Goal: Task Accomplishment & Management: Manage account settings

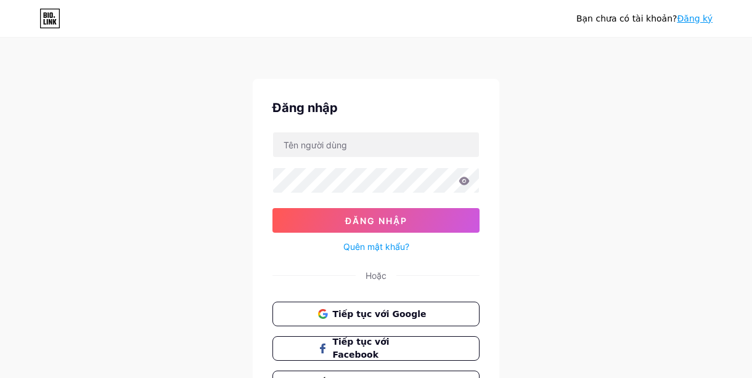
scroll to position [40, 0]
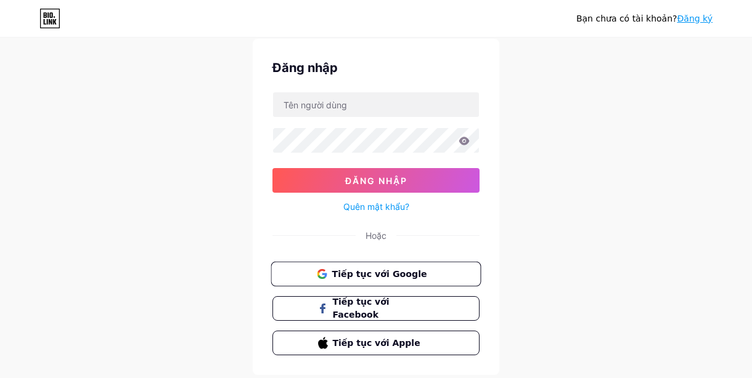
click at [345, 270] on font "Tiếp tục với Google" at bounding box center [378, 274] width 95 height 10
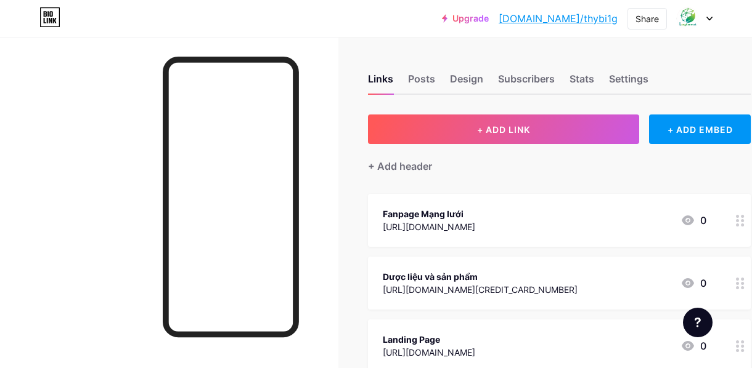
click at [437, 208] on div "Fanpage Mạng lưới" at bounding box center [429, 214] width 92 height 13
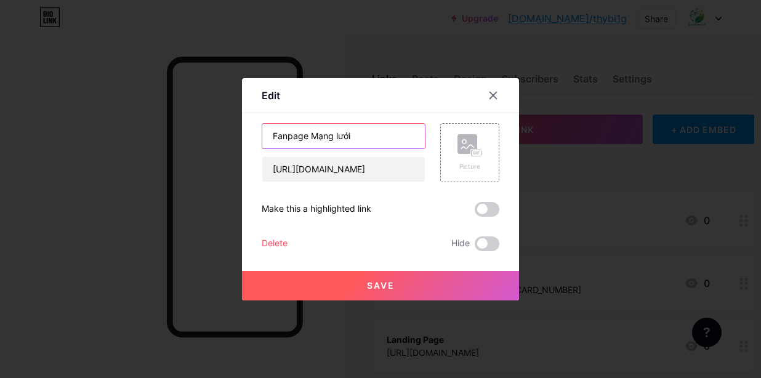
drag, startPoint x: 365, startPoint y: 129, endPoint x: 254, endPoint y: 129, distance: 111.5
click at [254, 129] on div "Edit Content YouTube Play YouTube video without leaving your page. ADD Vimeo Pl…" at bounding box center [380, 189] width 277 height 222
type input "Nền tảng Mạng lưới Y học bản địa [GEOGRAPHIC_DATA]"
click at [391, 286] on span "Save" at bounding box center [381, 285] width 28 height 10
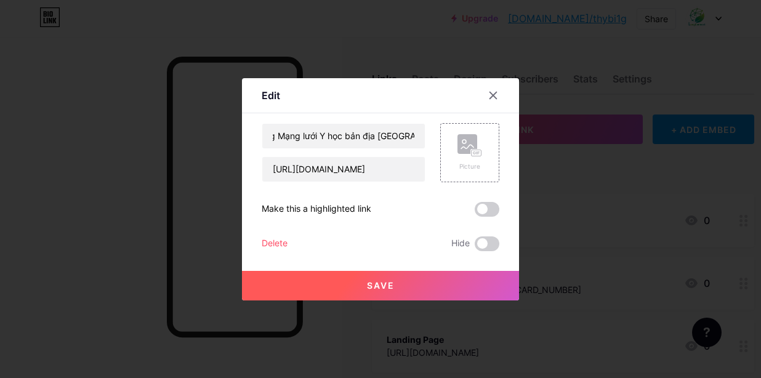
scroll to position [0, 0]
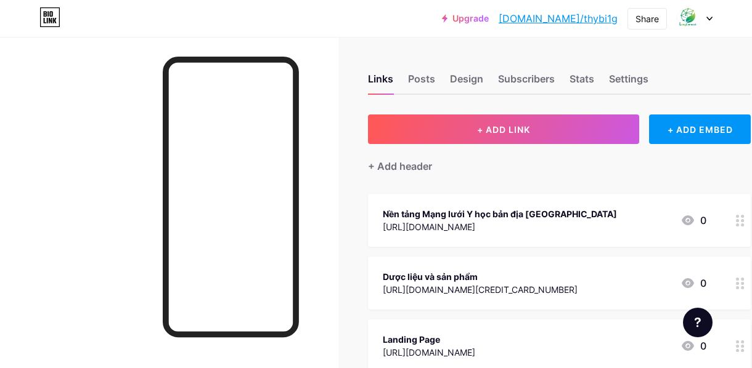
click at [496, 211] on div "Nền tảng Mạng lưới Y học bản địa [GEOGRAPHIC_DATA]" at bounding box center [500, 214] width 234 height 13
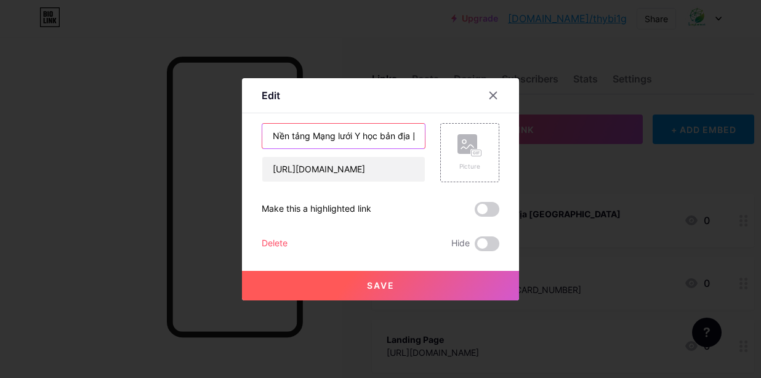
click at [390, 131] on input "Nền tảng Mạng lưới Y học bản địa [GEOGRAPHIC_DATA]" at bounding box center [343, 136] width 163 height 25
drag, startPoint x: 311, startPoint y: 136, endPoint x: 260, endPoint y: 134, distance: 51.2
click at [260, 134] on div "Edit Content YouTube Play YouTube video without leaving your page. ADD Vimeo Pl…" at bounding box center [380, 189] width 277 height 222
click at [415, 137] on input "Mạng lưới Y học bản địa [GEOGRAPHIC_DATA]" at bounding box center [343, 136] width 163 height 25
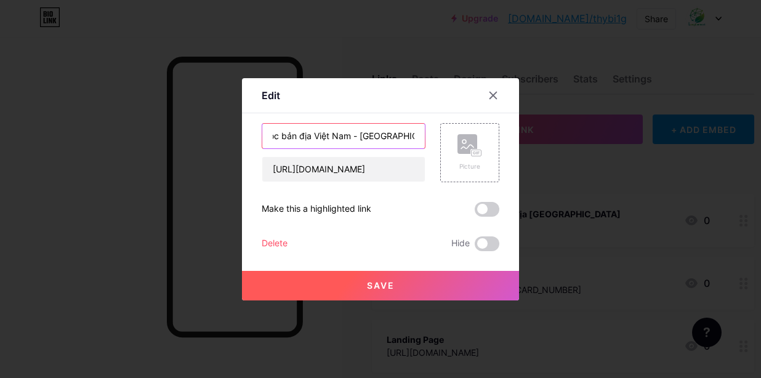
type input "Mạng lưới Y học bản địa Việt Nam - [GEOGRAPHIC_DATA]"
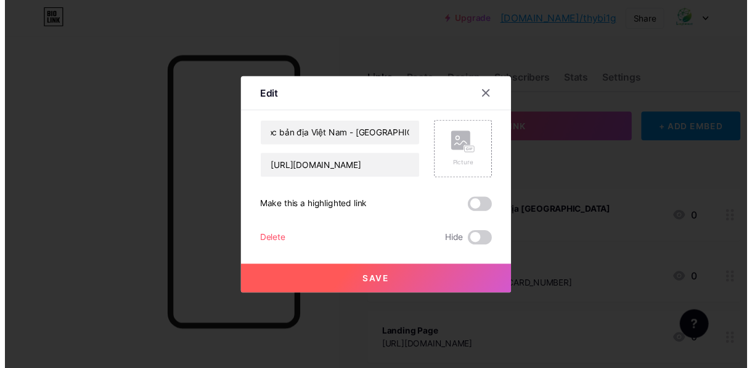
scroll to position [0, 0]
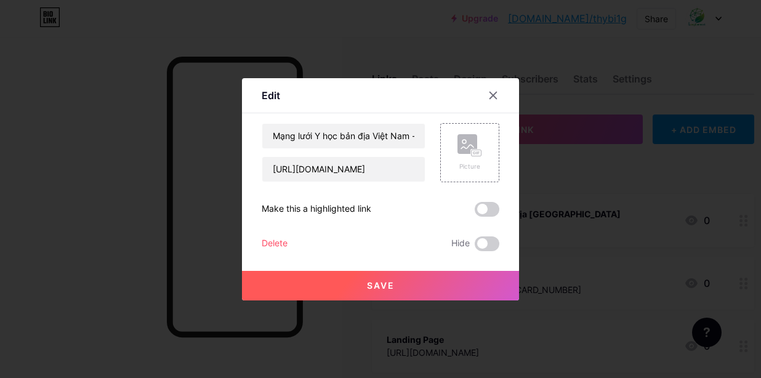
click at [419, 290] on button "Save" at bounding box center [380, 286] width 277 height 30
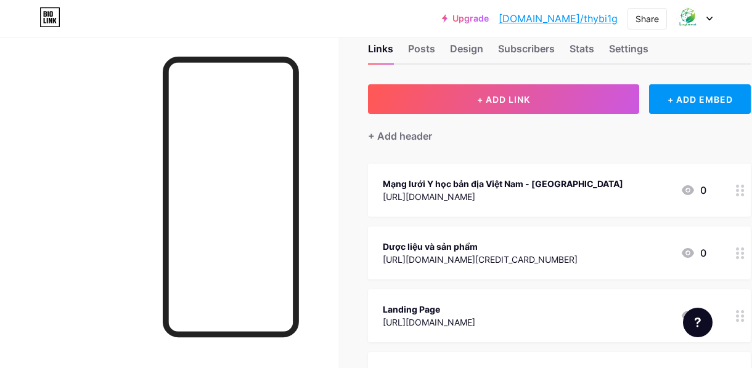
scroll to position [31, 0]
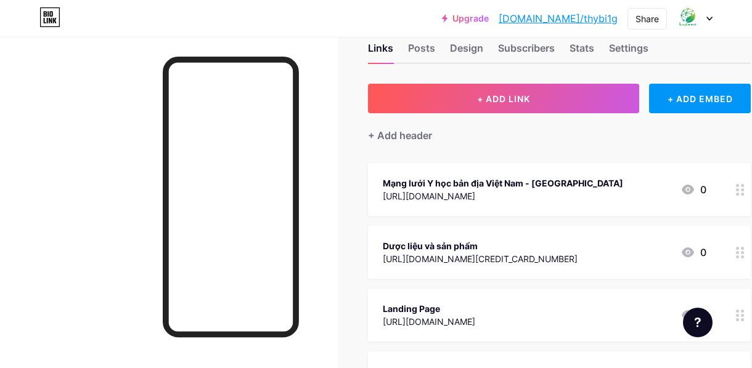
click at [458, 241] on div "Dược liệu và sản phẩm" at bounding box center [480, 246] width 195 height 13
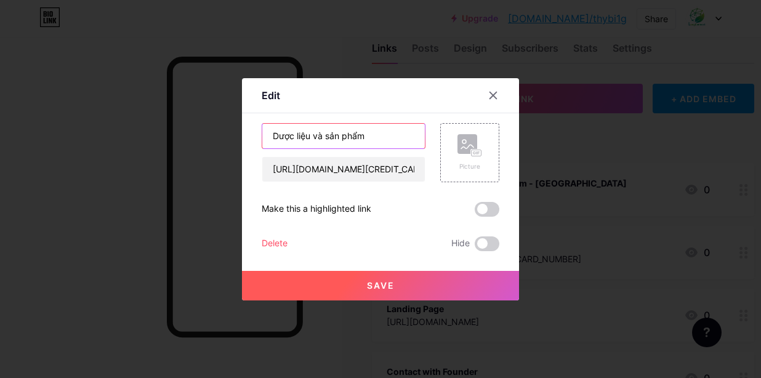
drag, startPoint x: 367, startPoint y: 136, endPoint x: 240, endPoint y: 132, distance: 127.6
click at [240, 132] on div "Edit Content YouTube Play YouTube video without leaving your page. ADD Vimeo Pl…" at bounding box center [380, 189] width 761 height 378
click at [275, 137] on input "Dược liệu và sản phẩm" at bounding box center [343, 136] width 163 height 25
type input "LangConnect - Dược liệu và sản phẩm"
click at [395, 290] on button "Save" at bounding box center [380, 286] width 277 height 30
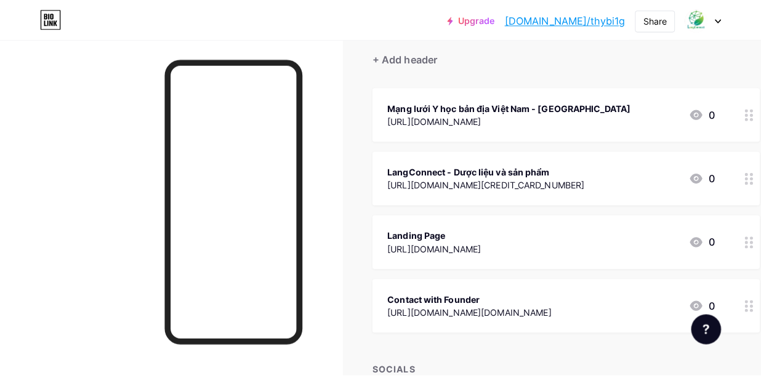
scroll to position [110, 0]
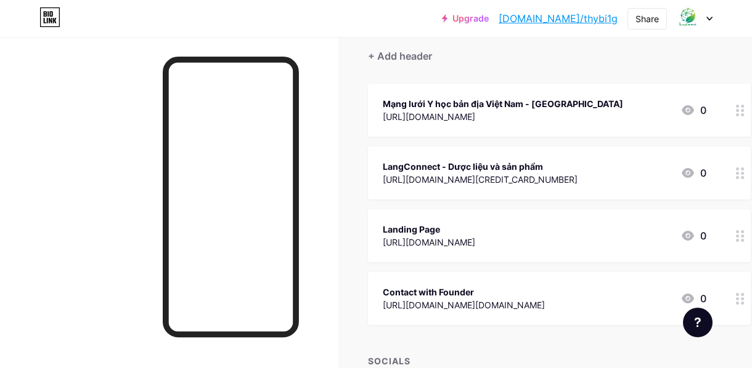
click at [456, 243] on div "[URL][DOMAIN_NAME]" at bounding box center [429, 242] width 92 height 13
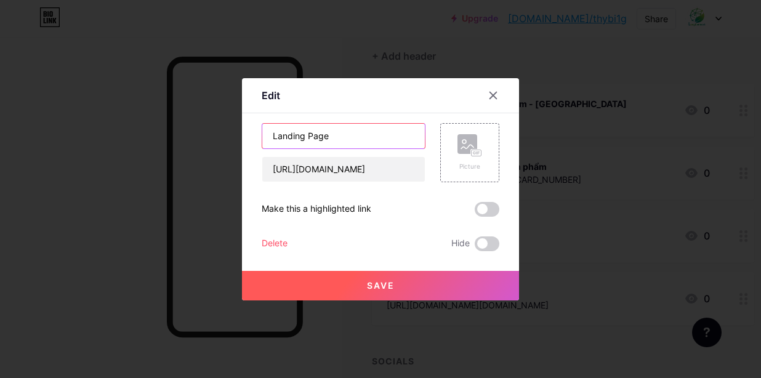
drag, startPoint x: 357, startPoint y: 138, endPoint x: 253, endPoint y: 138, distance: 104.7
click at [253, 138] on div "Edit Content YouTube Play YouTube video without leaving your page. ADD Vimeo Pl…" at bounding box center [380, 189] width 277 height 222
type input "Nền tảng Mạng lưới Y học bản địa [GEOGRAPHIC_DATA]"
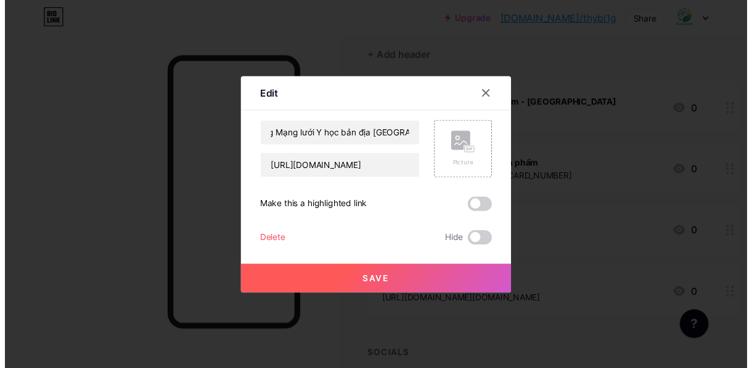
scroll to position [0, 0]
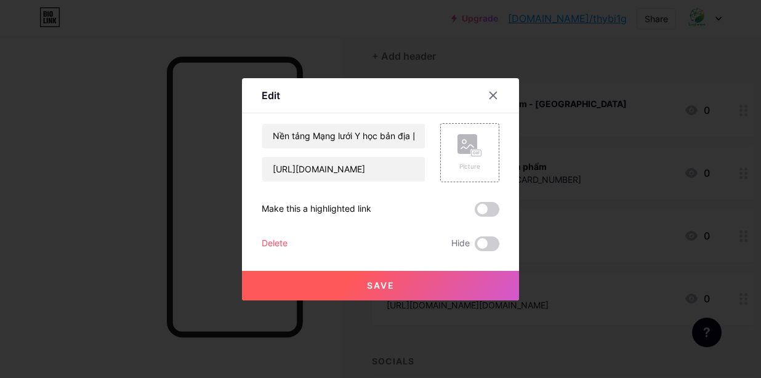
click at [407, 288] on button "Save" at bounding box center [380, 286] width 277 height 30
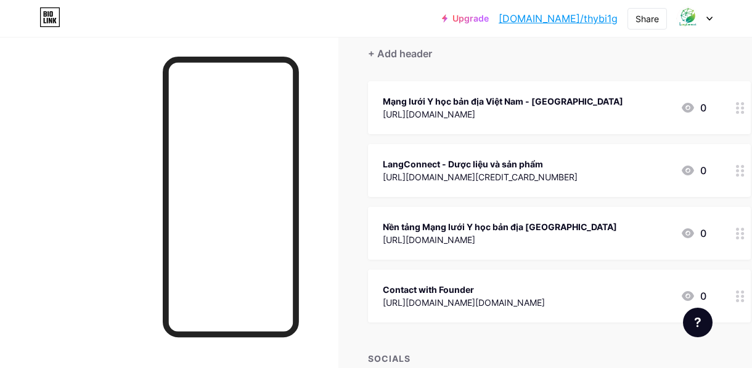
scroll to position [121, 0]
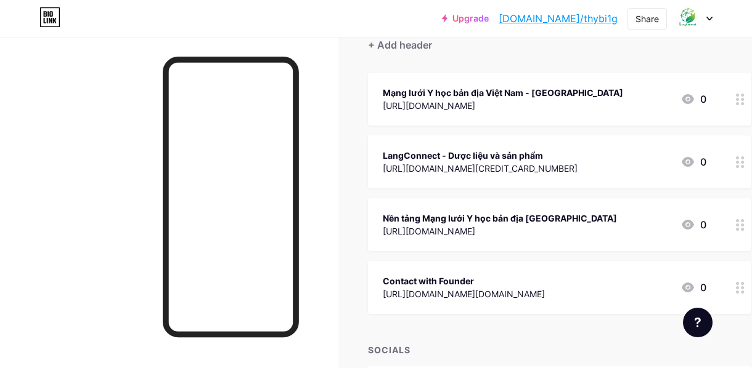
click at [488, 231] on div "[URL][DOMAIN_NAME]" at bounding box center [500, 231] width 234 height 13
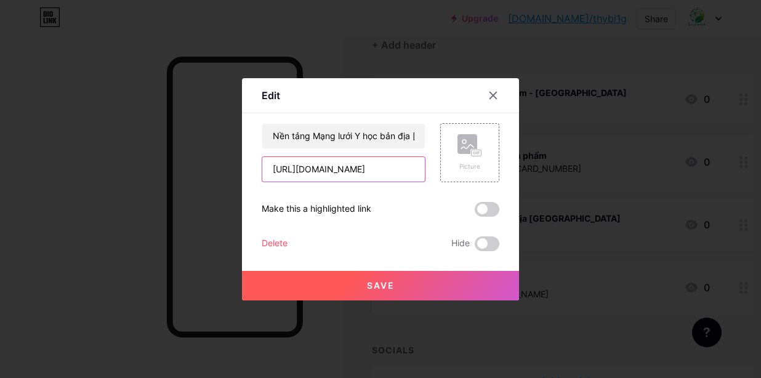
click at [372, 170] on input "[URL][DOMAIN_NAME]" at bounding box center [343, 169] width 163 height 25
click at [491, 92] on icon at bounding box center [493, 95] width 7 height 7
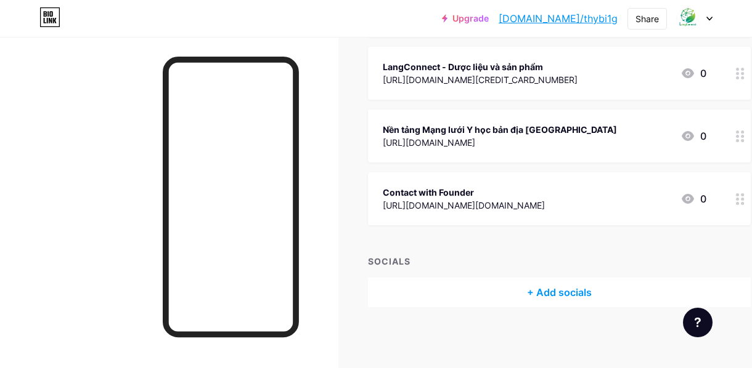
scroll to position [0, 0]
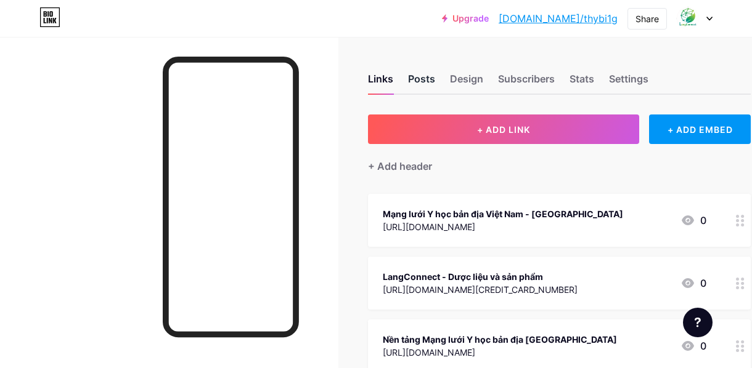
click at [421, 80] on div "Posts" at bounding box center [421, 82] width 27 height 22
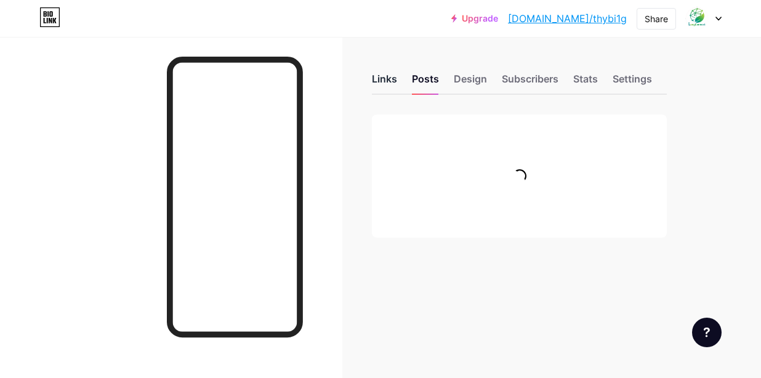
click at [389, 78] on div "Links" at bounding box center [384, 82] width 25 height 22
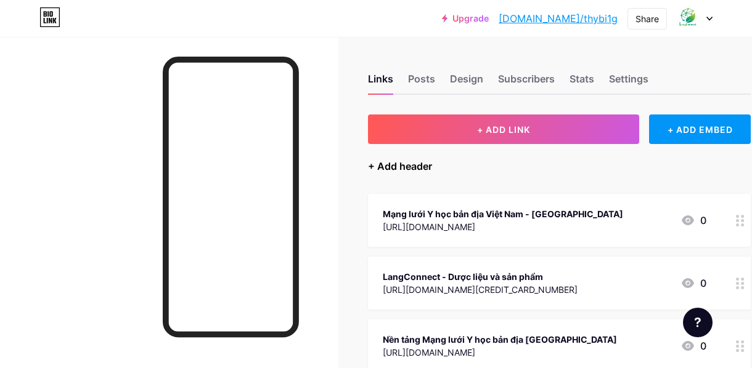
click at [431, 163] on div "+ Add header" at bounding box center [400, 166] width 64 height 15
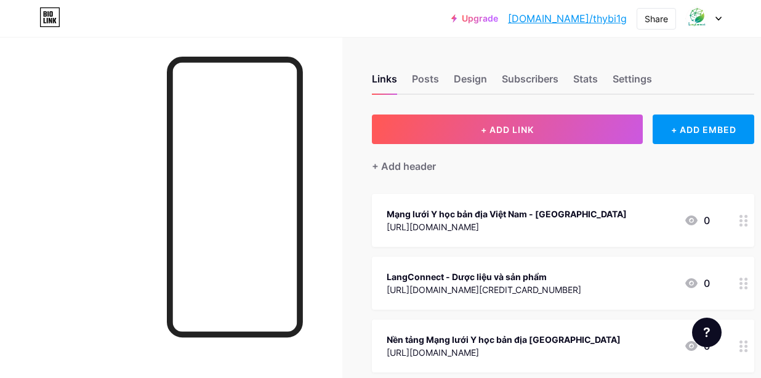
click at [493, 142] on icon at bounding box center [493, 144] width 10 height 10
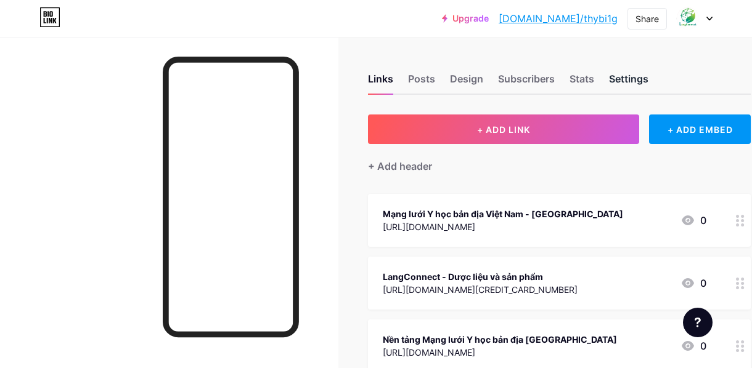
click at [623, 80] on div "Settings" at bounding box center [628, 82] width 39 height 22
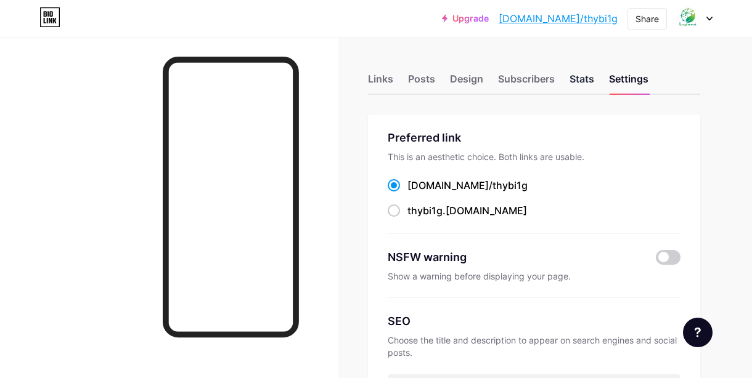
click at [583, 73] on div "Stats" at bounding box center [581, 82] width 25 height 22
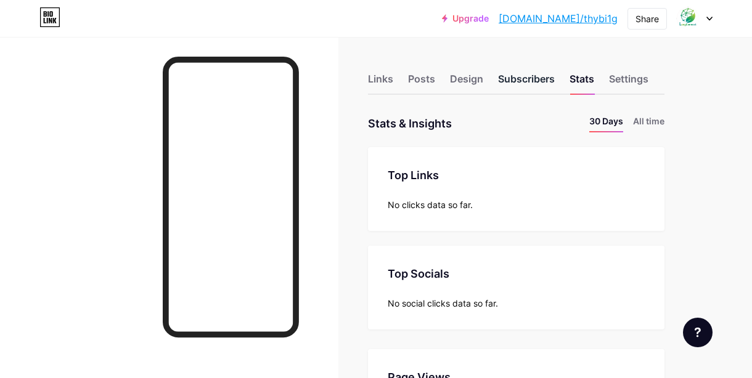
scroll to position [378, 752]
click at [529, 79] on div "Subscribers" at bounding box center [526, 82] width 57 height 22
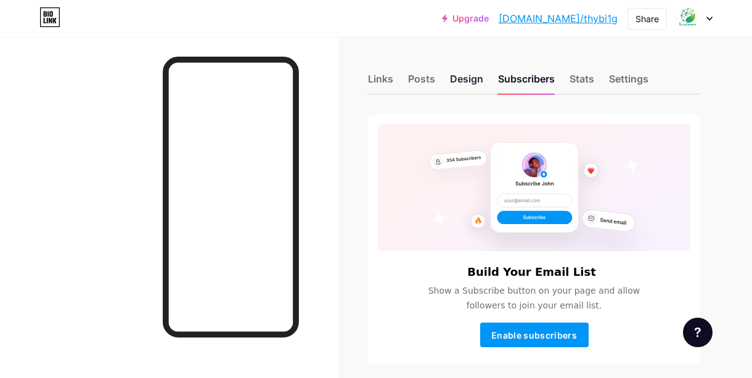
click at [460, 78] on div "Design" at bounding box center [466, 82] width 33 height 22
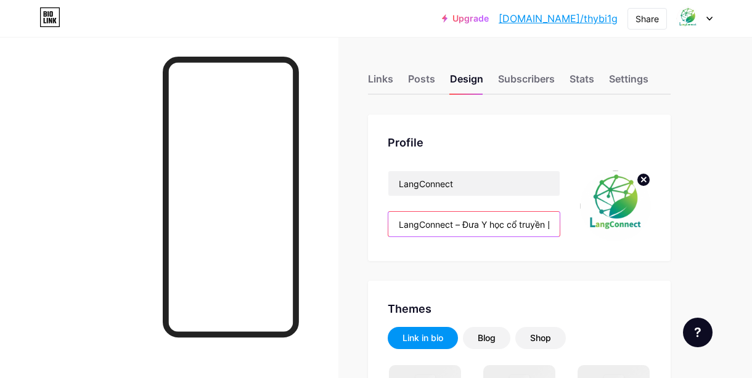
click at [487, 229] on input "LangConnect – Đưa Y học cổ truyền [GEOGRAPHIC_DATA] bước vào kỷ nguyên số" at bounding box center [473, 224] width 171 height 25
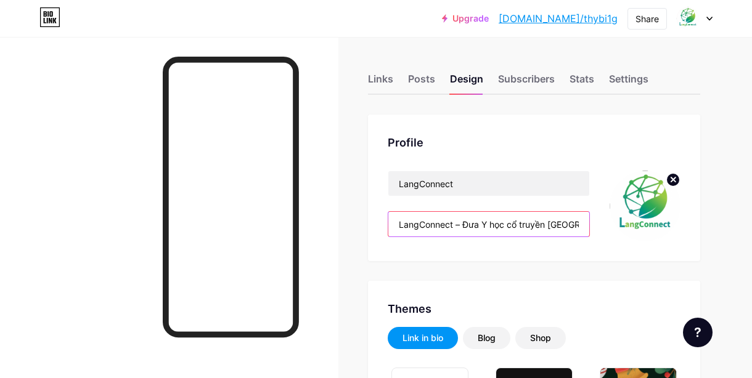
drag, startPoint x: 510, startPoint y: 222, endPoint x: 549, endPoint y: 226, distance: 39.0
click at [549, 226] on input "LangConnect – Đưa Y học cổ truyền [GEOGRAPHIC_DATA] bước vào kỷ nguyên số" at bounding box center [488, 224] width 201 height 25
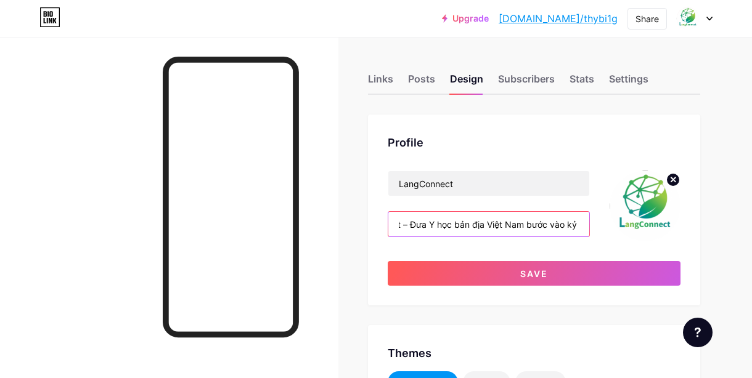
scroll to position [0, 98]
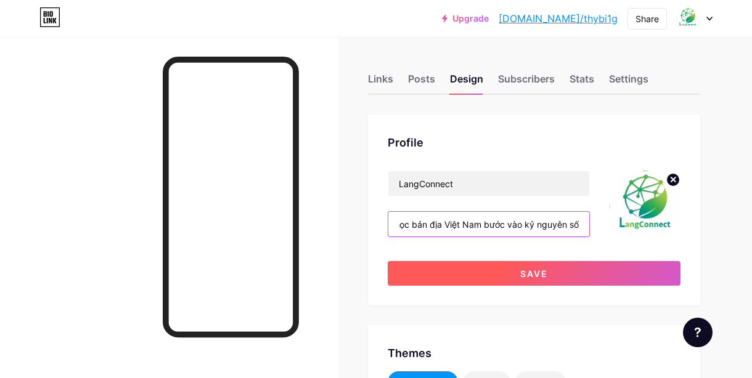
type input "LangConnect – Đưa Y học bản địa Việt Nam bước vào kỷ nguyên số"
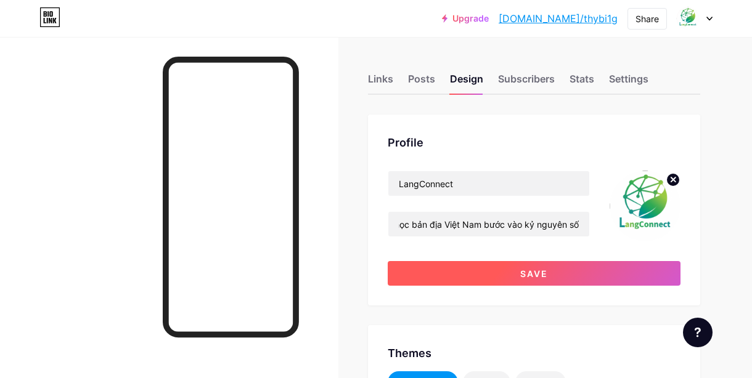
scroll to position [0, 0]
click at [531, 275] on span "Save" at bounding box center [534, 274] width 28 height 10
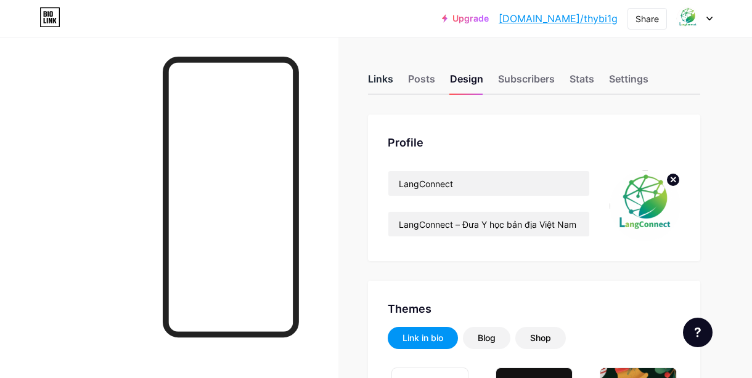
click at [389, 79] on div "Links" at bounding box center [380, 82] width 25 height 22
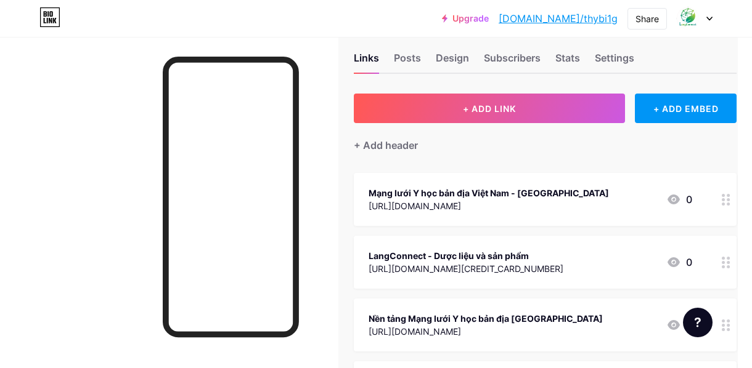
scroll to position [21, 13]
click at [440, 60] on div "Design" at bounding box center [453, 62] width 33 height 22
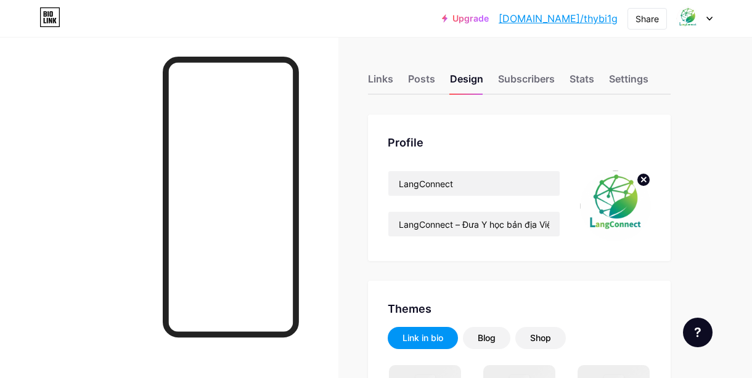
click at [424, 70] on div "Links Posts Design Subscribers Stats Settings" at bounding box center [519, 73] width 302 height 43
click at [418, 78] on div "Posts" at bounding box center [421, 82] width 27 height 22
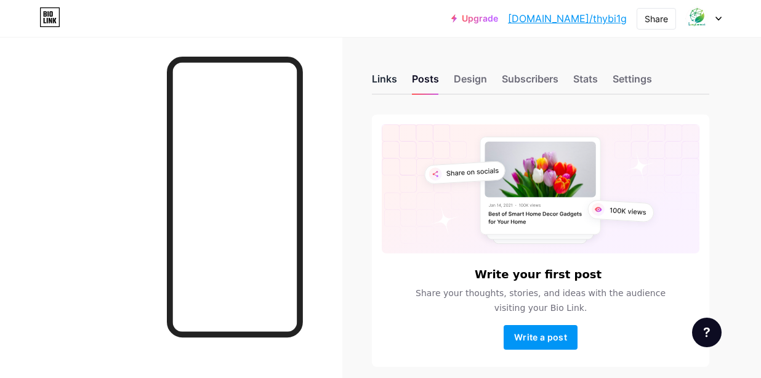
click at [385, 79] on div "Links" at bounding box center [384, 82] width 25 height 22
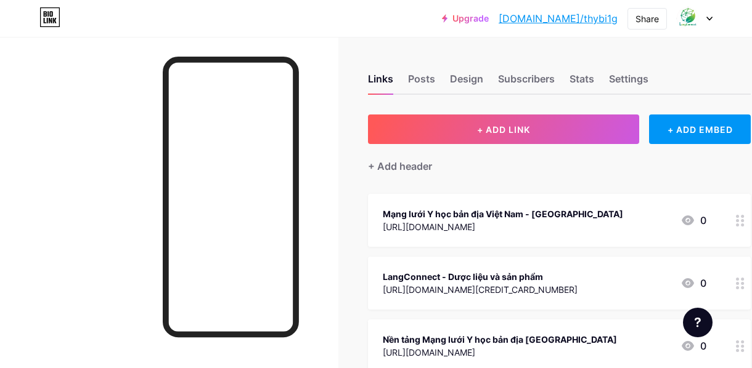
click at [444, 82] on div "Links Posts Design Subscribers Stats Settings" at bounding box center [559, 73] width 383 height 43
click at [465, 78] on div "Design" at bounding box center [466, 82] width 33 height 22
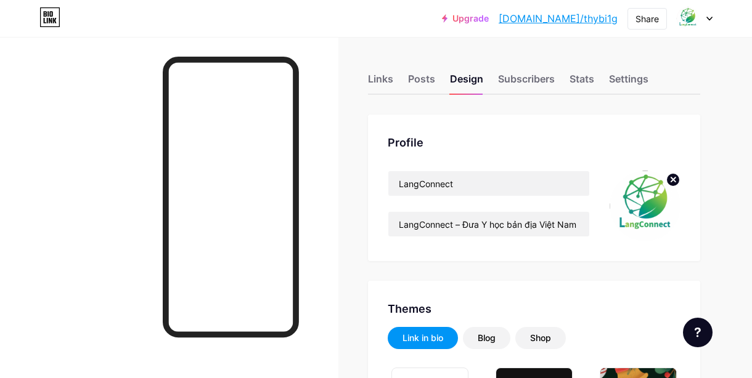
click at [390, 83] on div "Links" at bounding box center [380, 82] width 25 height 22
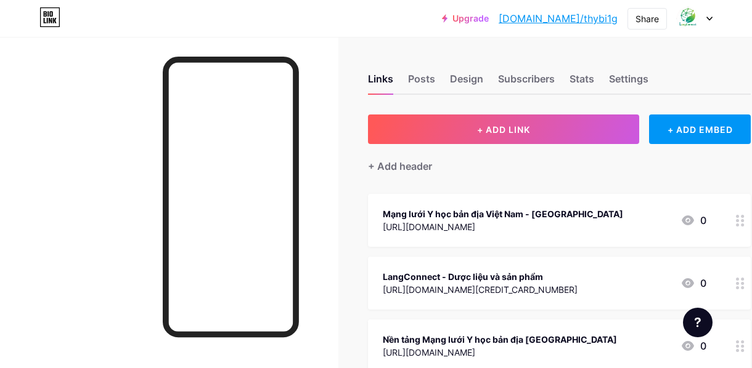
click at [511, 216] on div "Mạng lưới Y học bản địa Việt Nam - [GEOGRAPHIC_DATA]" at bounding box center [503, 214] width 240 height 13
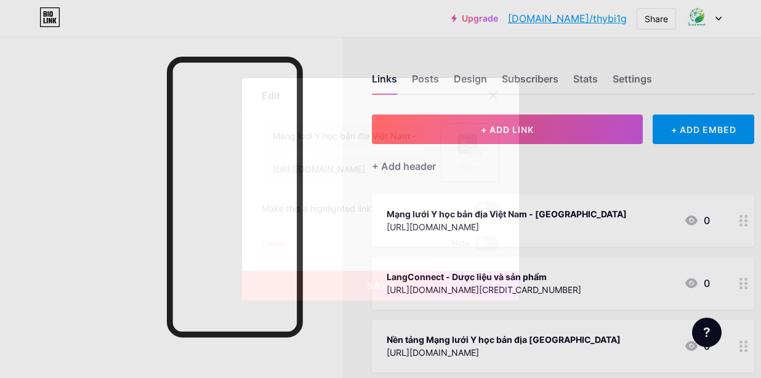
click at [478, 159] on div "Picture" at bounding box center [470, 152] width 25 height 37
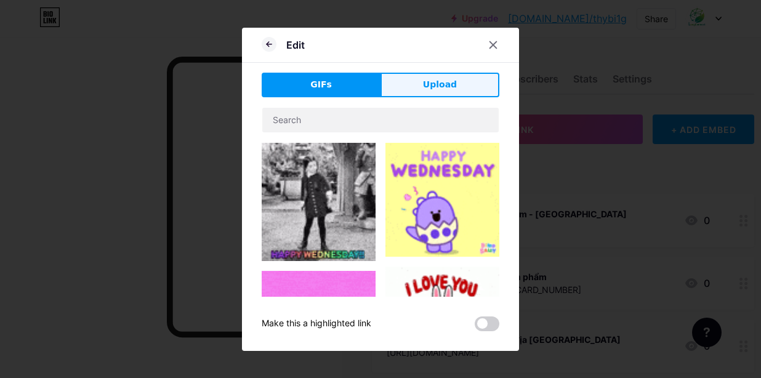
click at [424, 86] on button "Upload" at bounding box center [440, 85] width 119 height 25
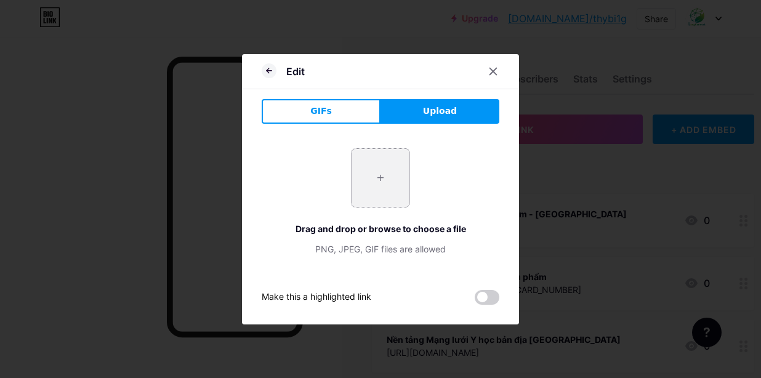
click at [376, 193] on input "file" at bounding box center [381, 178] width 58 height 58
type input "C:\fakepath\face.png"
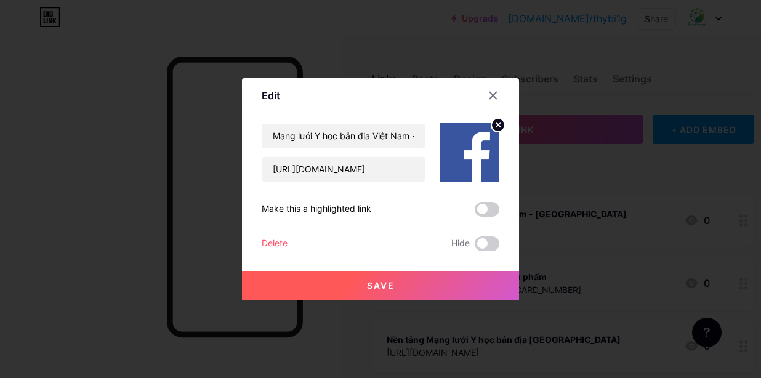
click at [404, 286] on button "Save" at bounding box center [380, 286] width 277 height 30
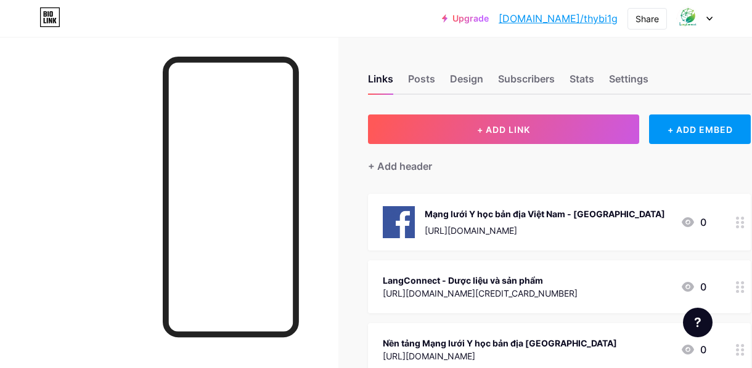
scroll to position [27, 0]
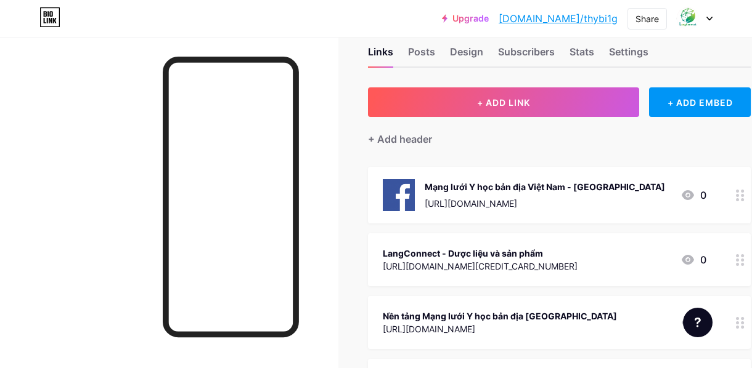
click at [408, 199] on img at bounding box center [399, 195] width 32 height 32
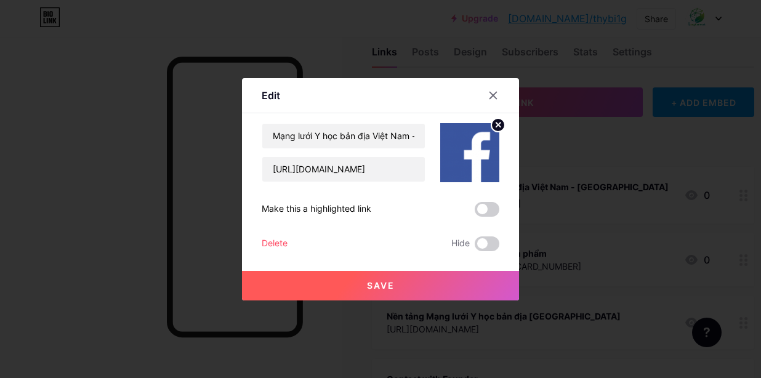
click at [457, 168] on img at bounding box center [469, 152] width 59 height 59
click at [490, 100] on icon at bounding box center [493, 96] width 10 height 10
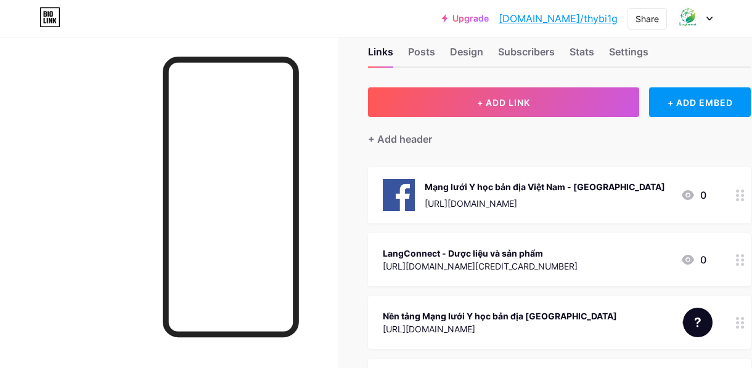
click at [417, 263] on div "[URL][DOMAIN_NAME][CREDIT_CARD_NUMBER]" at bounding box center [480, 266] width 195 height 13
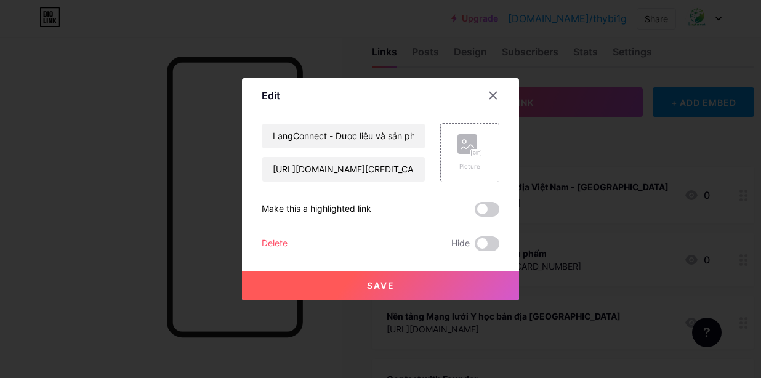
click at [417, 263] on div "Save" at bounding box center [380, 275] width 277 height 49
click at [488, 99] on div at bounding box center [493, 95] width 22 height 22
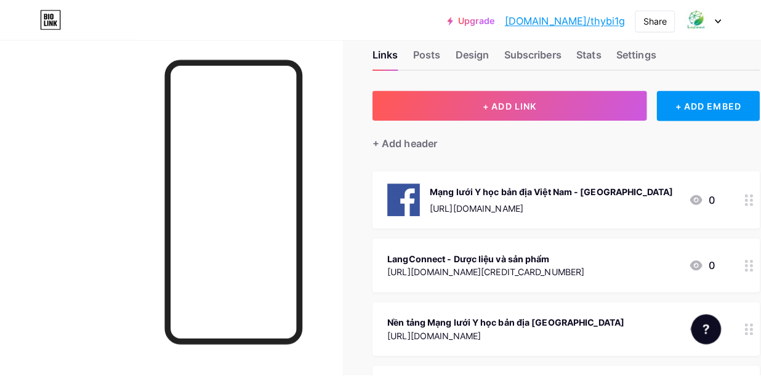
scroll to position [127, 0]
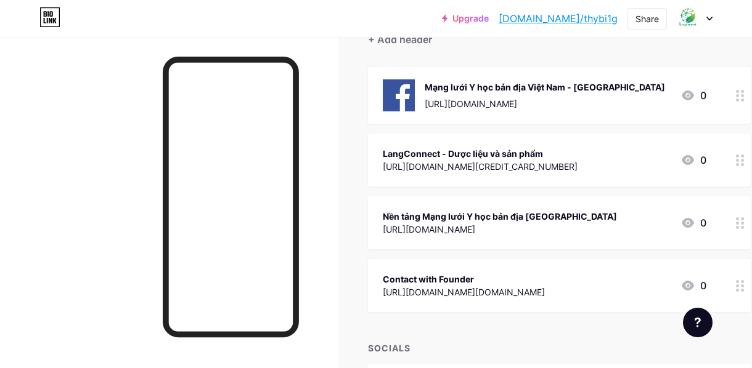
click at [442, 227] on div "[URL][DOMAIN_NAME]" at bounding box center [500, 229] width 234 height 13
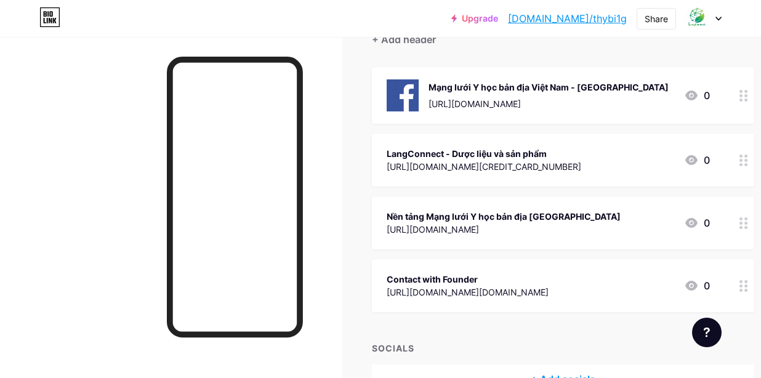
click at [442, 227] on div "Nền tảng Mạng lưới Y học bản địa [GEOGRAPHIC_DATA] [URL][DOMAIN_NAME] Picture M…" at bounding box center [381, 187] width 238 height 128
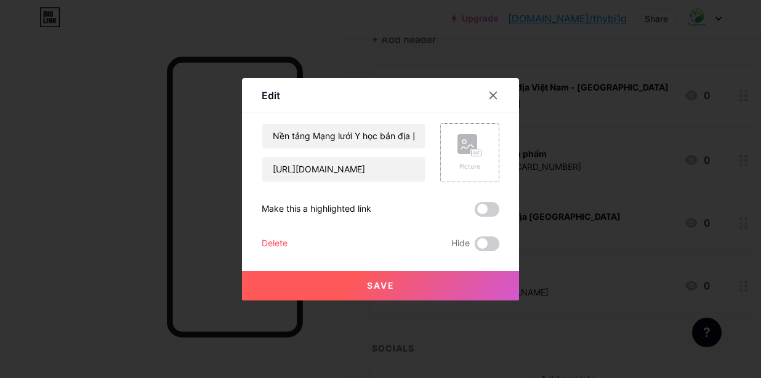
click at [462, 161] on div "Picture" at bounding box center [470, 152] width 25 height 37
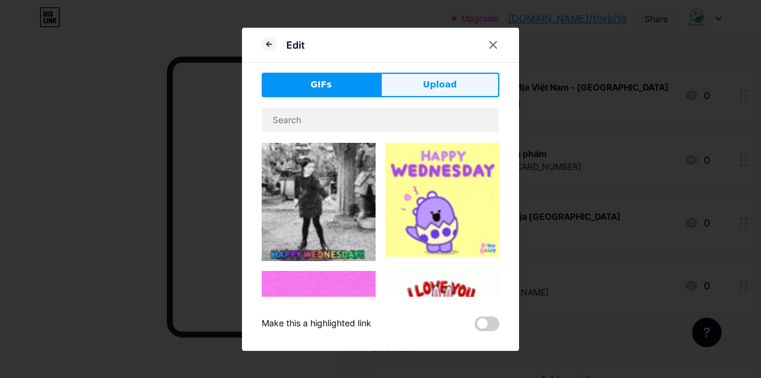
click at [464, 83] on button "Upload" at bounding box center [440, 85] width 119 height 25
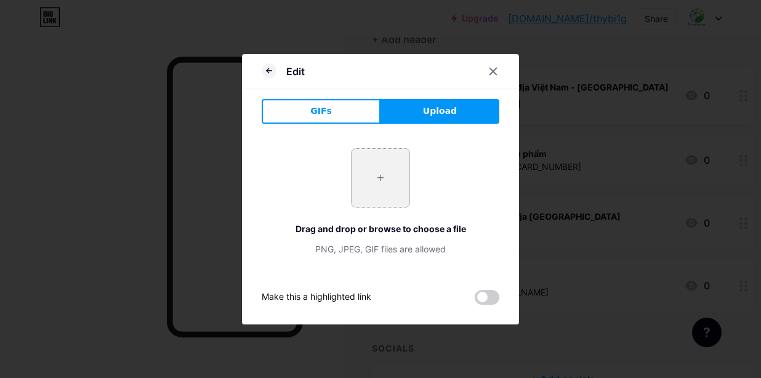
click at [368, 171] on input "file" at bounding box center [381, 178] width 58 height 58
type input "C:\fakepath\free-website-icon-4946-thumb.png"
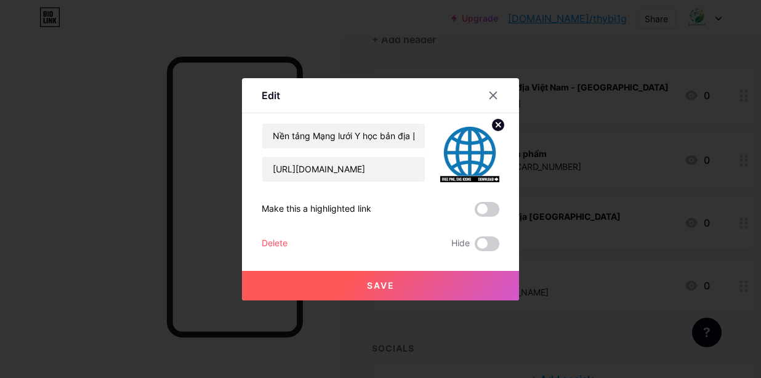
click at [495, 128] on circle at bounding box center [499, 125] width 14 height 14
click at [466, 153] on rect at bounding box center [468, 144] width 20 height 20
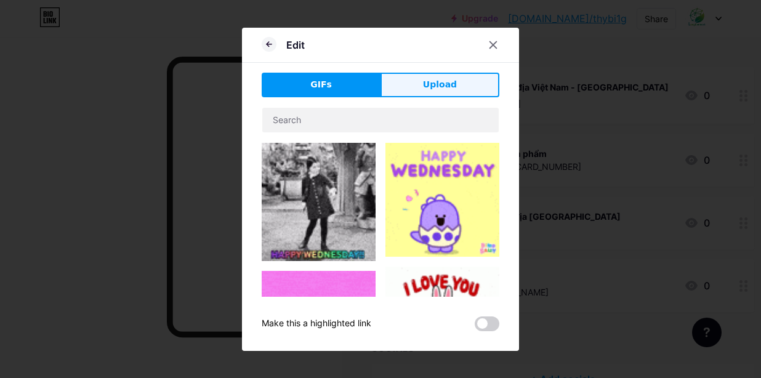
click at [421, 91] on button "Upload" at bounding box center [440, 85] width 119 height 25
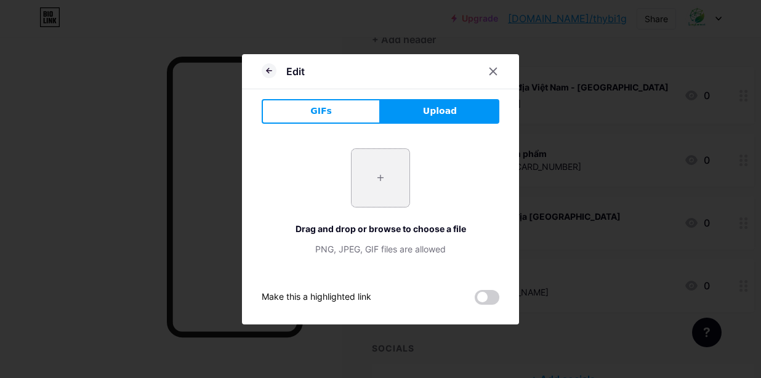
click at [391, 184] on input "file" at bounding box center [381, 178] width 58 height 58
type input "C:\fakepath\web.jpg"
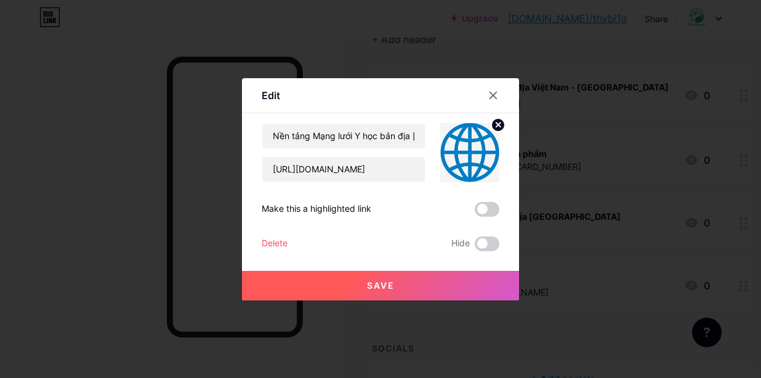
click at [386, 290] on span "Save" at bounding box center [381, 285] width 28 height 10
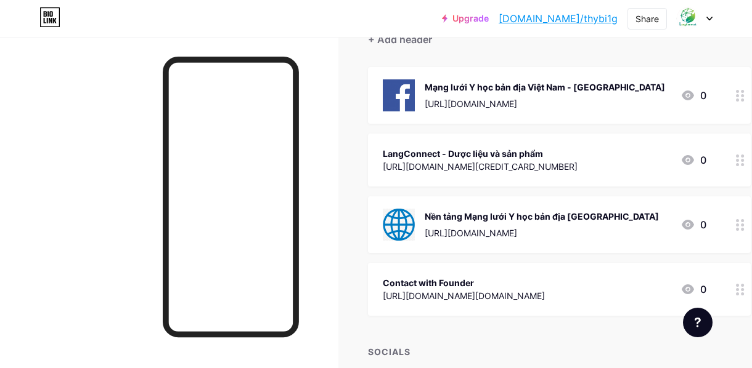
click at [445, 277] on div "Contact with Founder" at bounding box center [464, 283] width 162 height 13
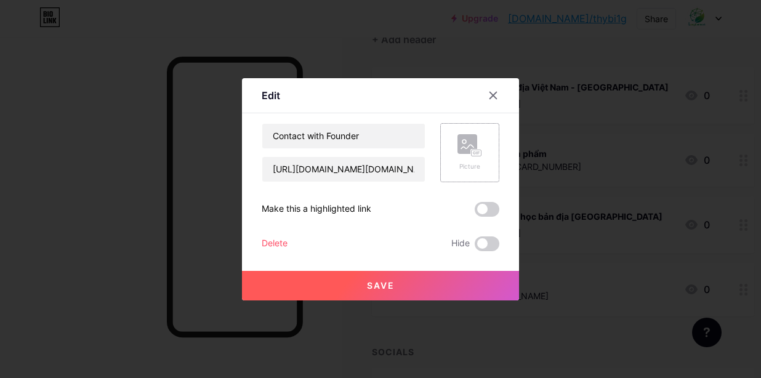
click at [464, 157] on div "Picture" at bounding box center [470, 152] width 25 height 37
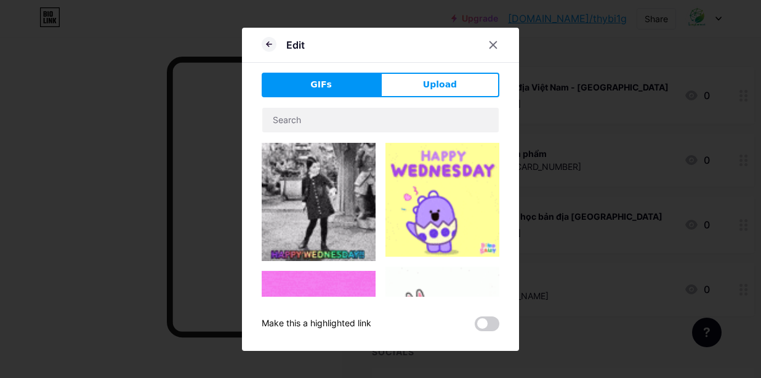
click at [429, 97] on div "GIFs Upload Content YouTube Play YouTube video without leaving your page. ADD V…" at bounding box center [381, 202] width 238 height 259
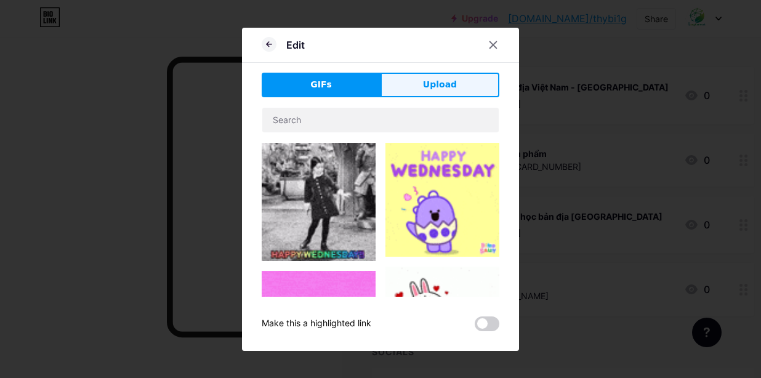
click at [412, 88] on button "Upload" at bounding box center [440, 85] width 119 height 25
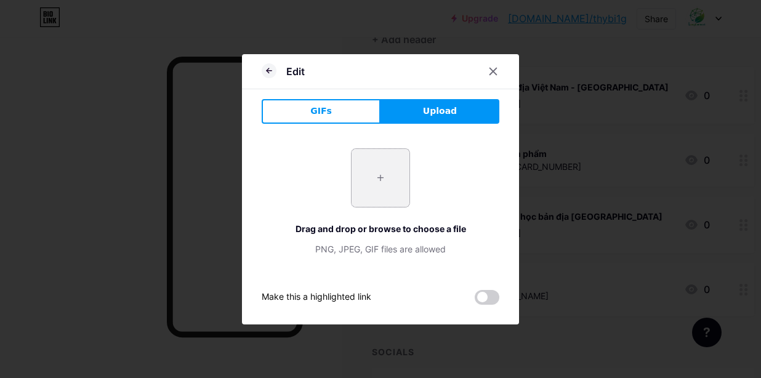
click at [375, 189] on input "file" at bounding box center [381, 178] width 58 height 58
type input "C:\fakepath\in.png"
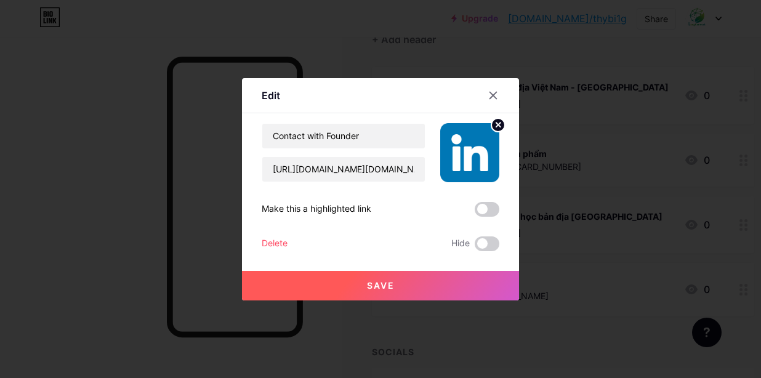
click at [375, 298] on button "Save" at bounding box center [380, 286] width 277 height 30
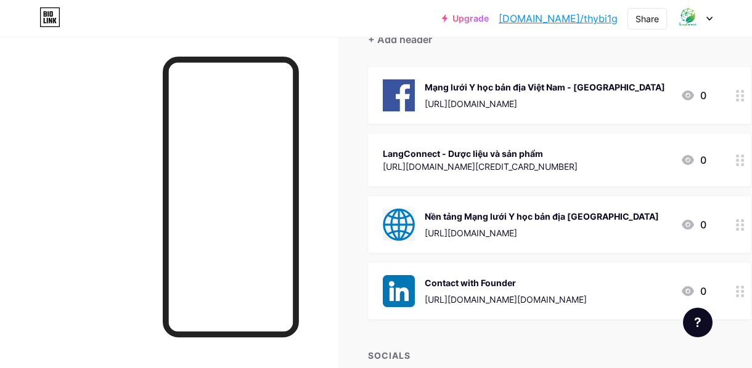
drag, startPoint x: 596, startPoint y: 227, endPoint x: 575, endPoint y: 120, distance: 109.7
click at [575, 120] on span "Mạng lưới Y học bản địa Việt Nam - [GEOGRAPHIC_DATA] [URL][DOMAIN_NAME] 0 LangC…" at bounding box center [559, 193] width 383 height 253
click at [625, 225] on div "Nền tảng Mạng lưới Y học bản địa [GEOGRAPHIC_DATA] [URL][DOMAIN_NAME] 0" at bounding box center [544, 225] width 323 height 32
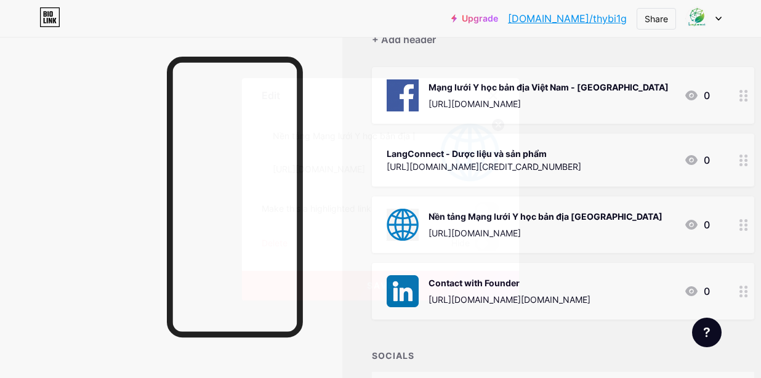
click at [492, 97] on icon at bounding box center [493, 95] width 7 height 7
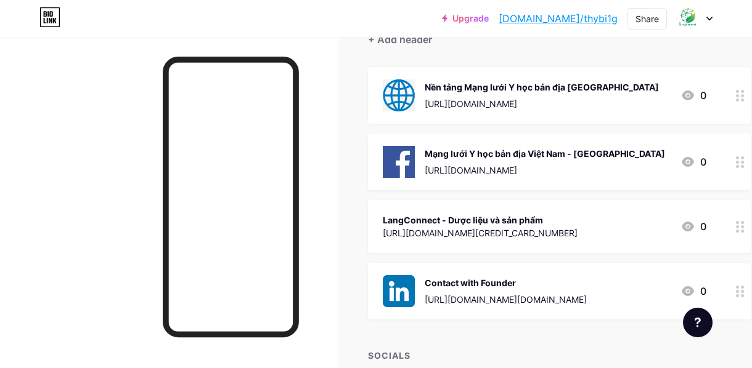
click at [413, 94] on img at bounding box center [399, 95] width 32 height 32
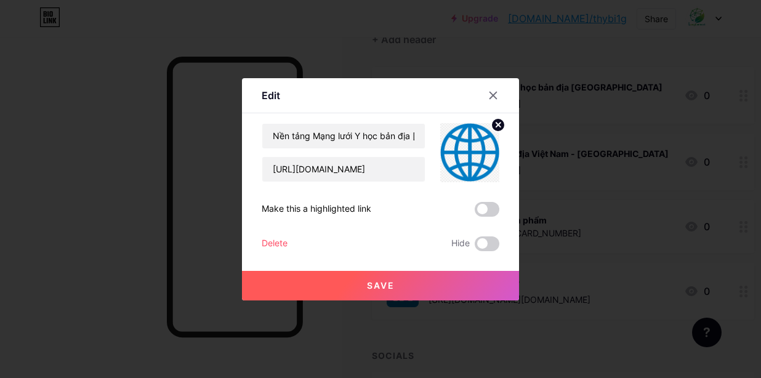
click at [496, 82] on div "Edit Content YouTube Play YouTube video without leaving your page. ADD Vimeo Pl…" at bounding box center [380, 189] width 277 height 222
click at [496, 90] on div at bounding box center [493, 95] width 22 height 22
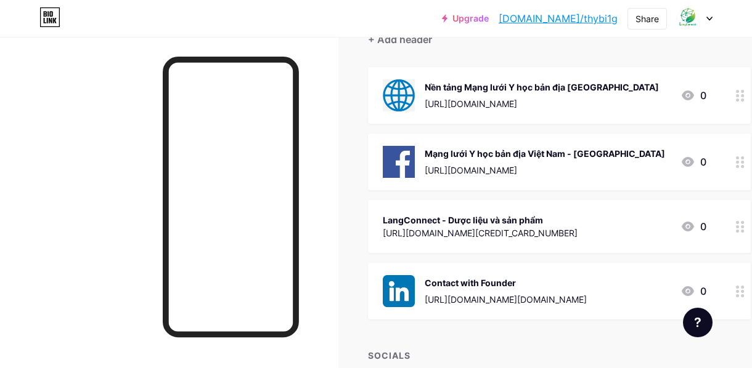
click at [408, 103] on img at bounding box center [399, 95] width 32 height 32
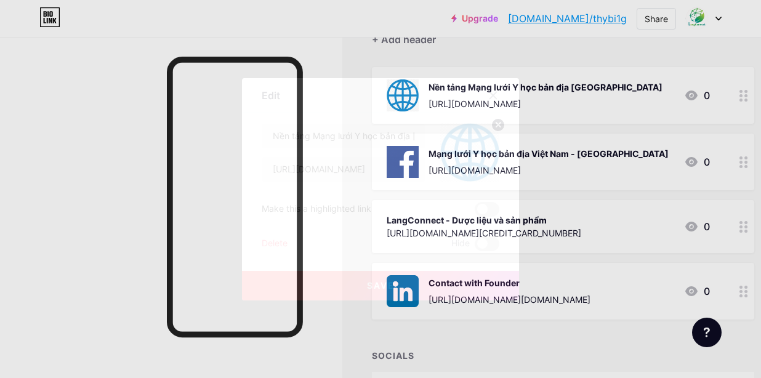
click at [497, 126] on icon at bounding box center [498, 125] width 4 height 4
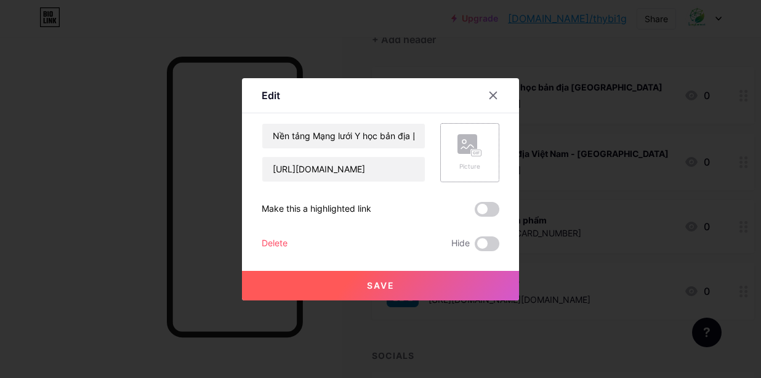
click at [471, 163] on div "Picture" at bounding box center [470, 166] width 25 height 9
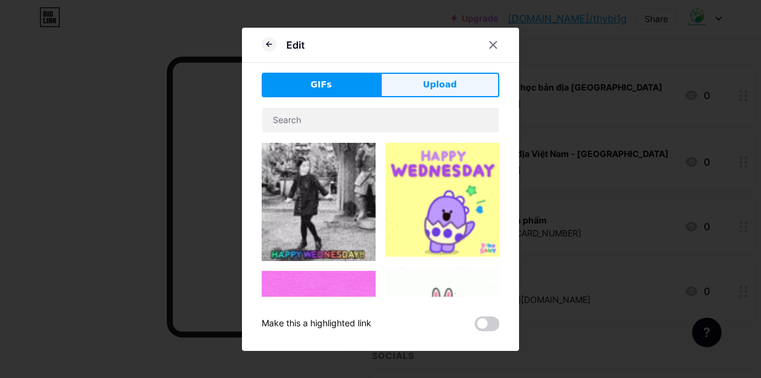
click at [460, 87] on button "Upload" at bounding box center [440, 85] width 119 height 25
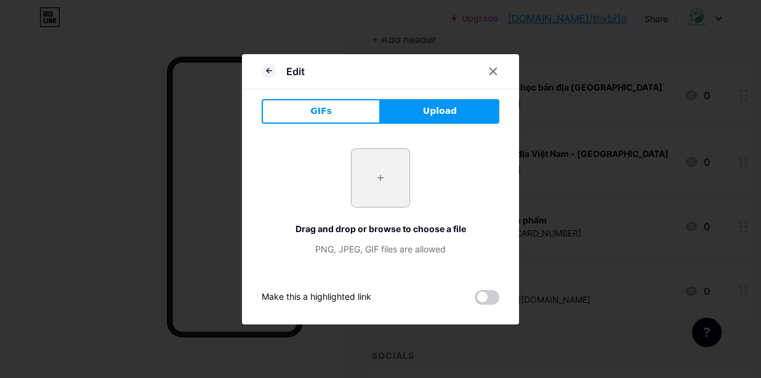
click at [378, 174] on input "file" at bounding box center [381, 178] width 58 height 58
type input "C:\fakepath\face tròn đen.png"
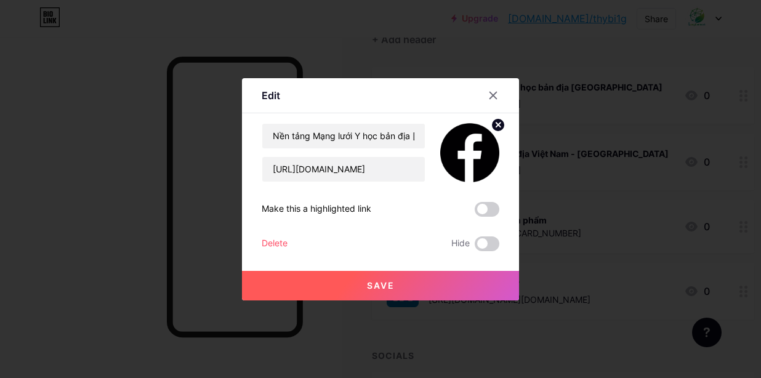
click at [399, 290] on button "Save" at bounding box center [380, 286] width 277 height 30
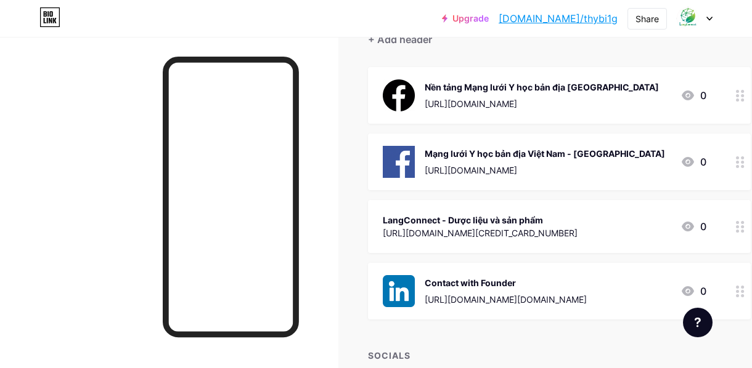
click at [404, 92] on img at bounding box center [399, 95] width 32 height 32
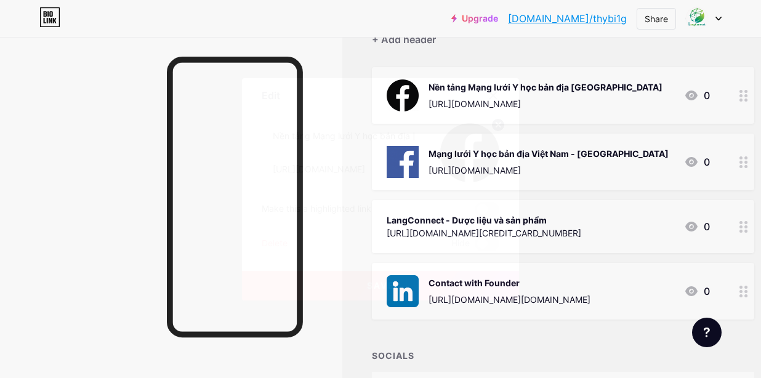
click at [498, 125] on icon at bounding box center [498, 125] width 4 height 4
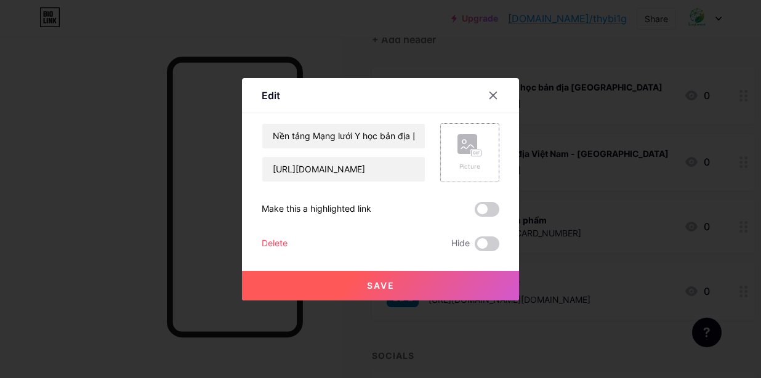
click at [476, 146] on rect at bounding box center [468, 144] width 20 height 20
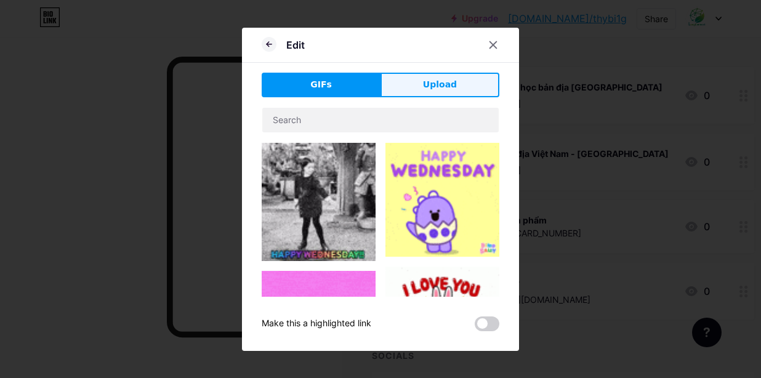
click at [440, 75] on button "Upload" at bounding box center [440, 85] width 119 height 25
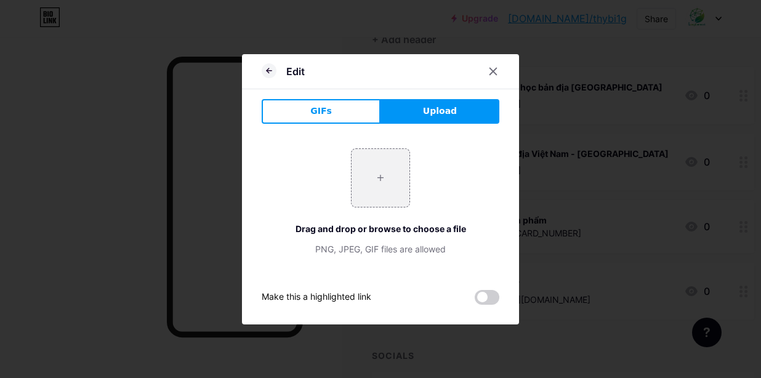
click at [409, 111] on button "Upload" at bounding box center [440, 111] width 119 height 25
click at [375, 191] on input "file" at bounding box center [381, 178] width 58 height 58
type input "C:\fakepath\web 3.png"
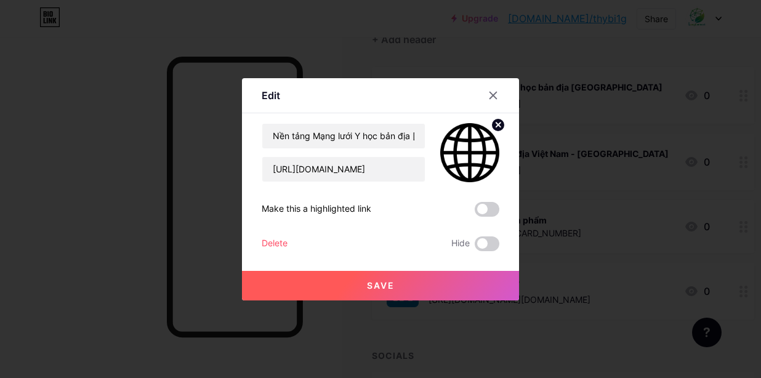
click at [405, 284] on button "Save" at bounding box center [380, 286] width 277 height 30
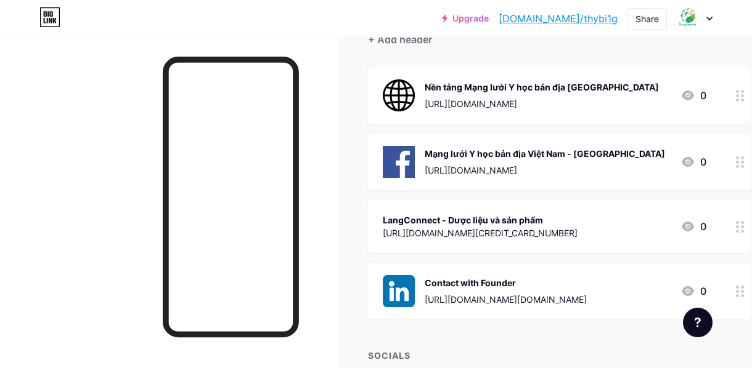
click at [402, 164] on img at bounding box center [399, 162] width 32 height 32
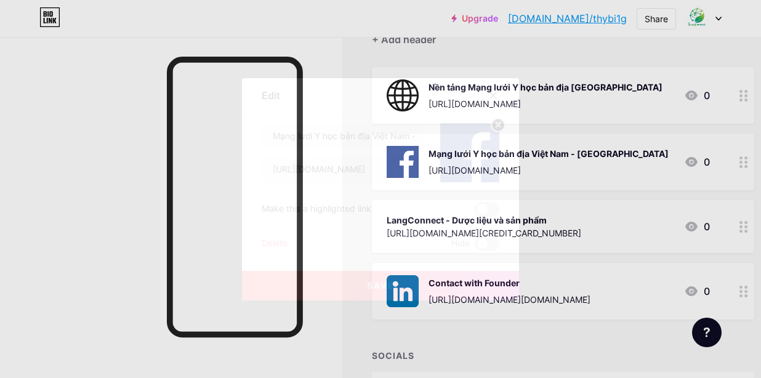
click at [498, 125] on icon at bounding box center [498, 125] width 4 height 4
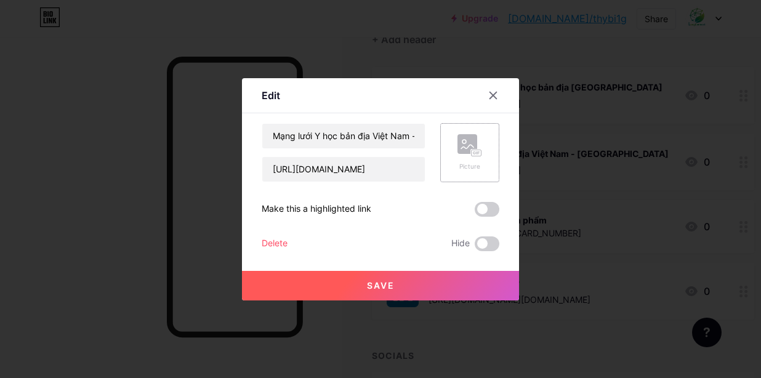
click at [468, 151] on rect at bounding box center [468, 144] width 20 height 20
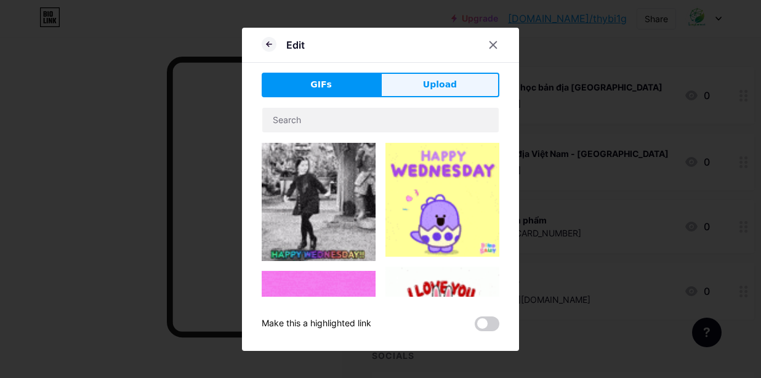
click at [439, 78] on span "Upload" at bounding box center [440, 84] width 34 height 13
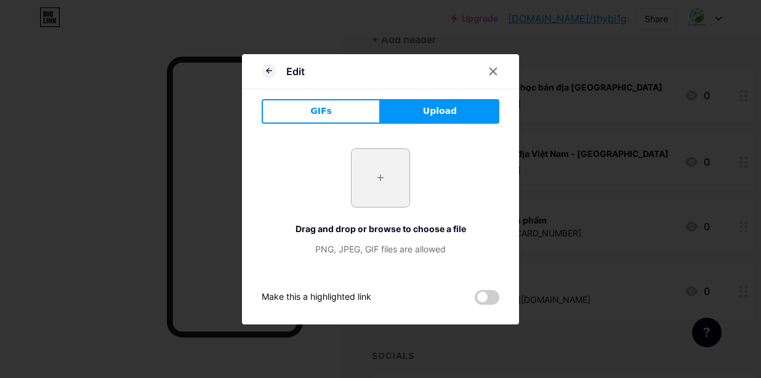
click at [370, 182] on input "file" at bounding box center [381, 178] width 58 height 58
type input "C:\fakepath\face tròn đen.png"
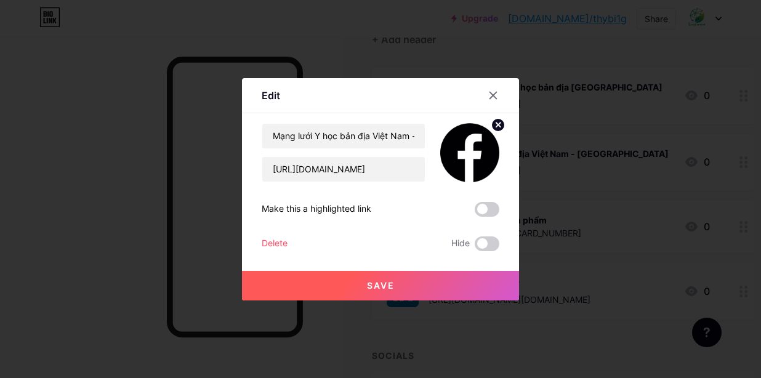
click at [419, 288] on button "Save" at bounding box center [380, 286] width 277 height 30
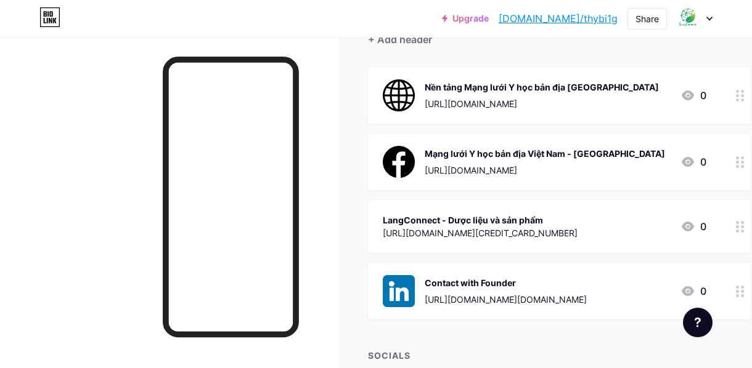
click at [423, 229] on div "[URL][DOMAIN_NAME][CREDIT_CARD_NUMBER]" at bounding box center [480, 233] width 195 height 13
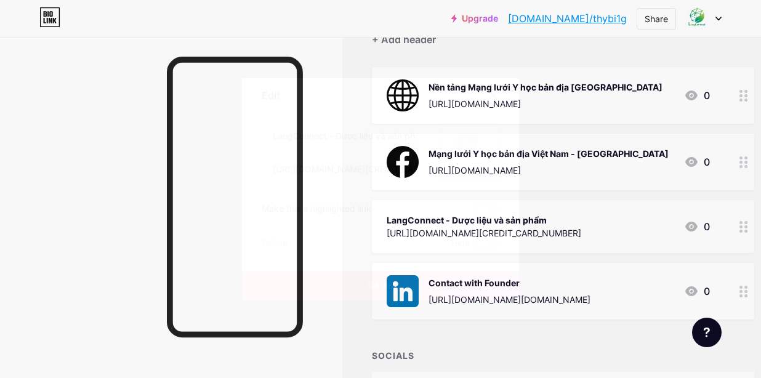
click at [466, 168] on div "Picture" at bounding box center [470, 166] width 25 height 9
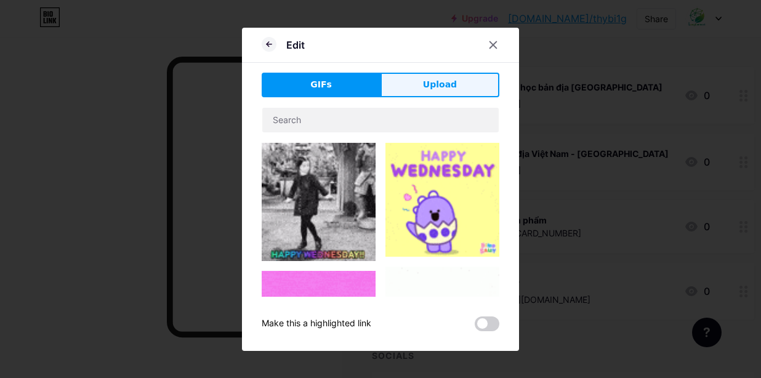
click at [455, 87] on span "Upload" at bounding box center [440, 84] width 34 height 13
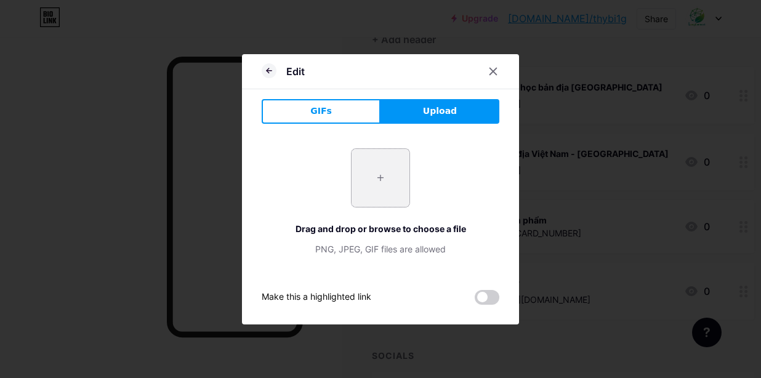
click at [371, 183] on input "file" at bounding box center [381, 178] width 58 height 58
type input "C:\fakepath\face tròn đen.png"
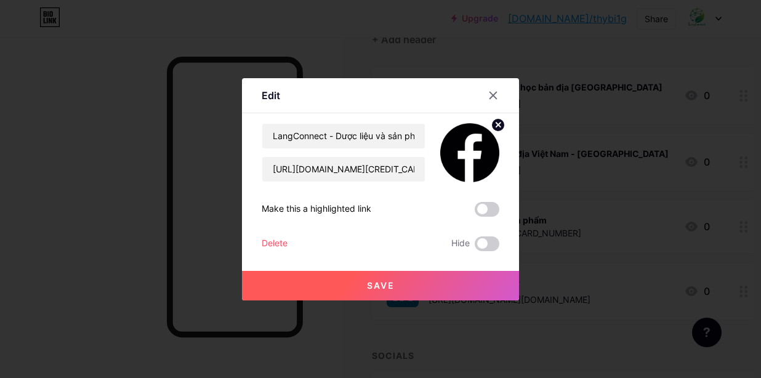
click at [436, 285] on button "Save" at bounding box center [380, 286] width 277 height 30
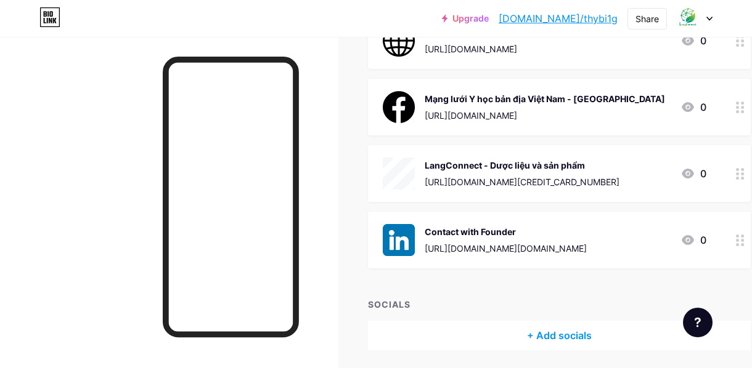
scroll to position [190, 0]
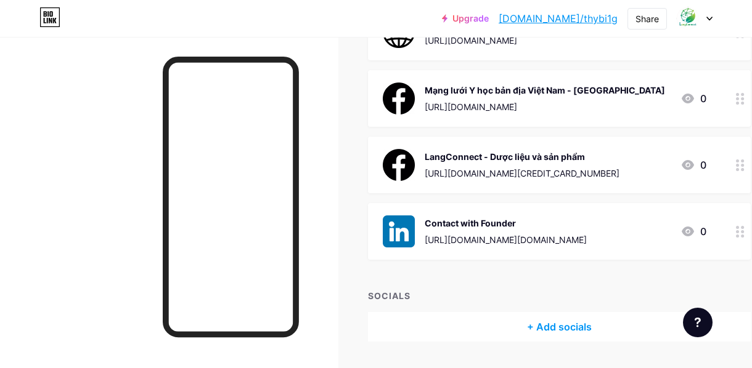
click at [396, 236] on img at bounding box center [399, 232] width 32 height 32
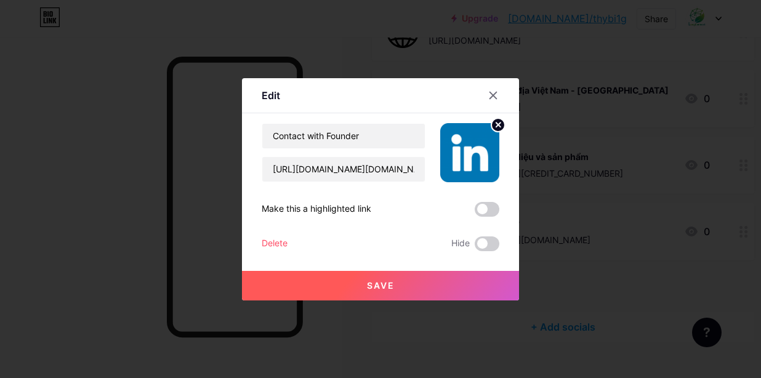
click at [480, 147] on img at bounding box center [469, 152] width 59 height 59
click at [496, 128] on circle at bounding box center [499, 125] width 14 height 14
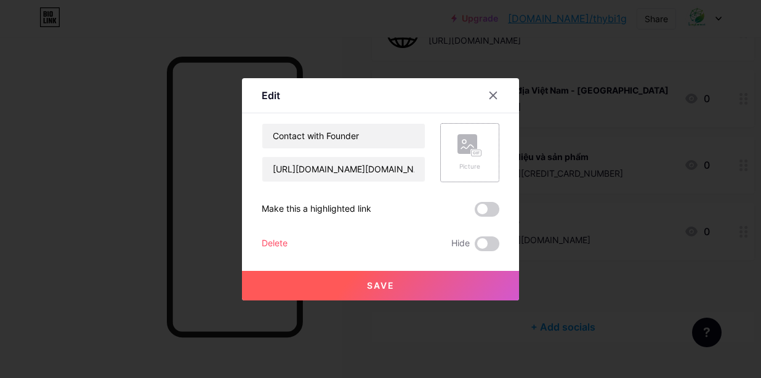
click at [472, 155] on rect at bounding box center [477, 153] width 10 height 6
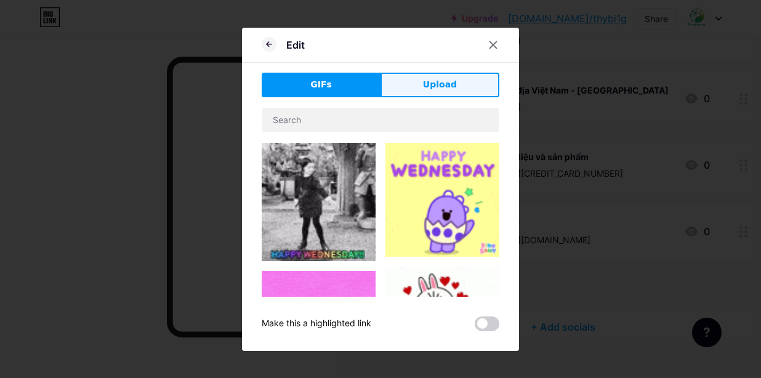
click at [430, 90] on span "Upload" at bounding box center [440, 84] width 34 height 13
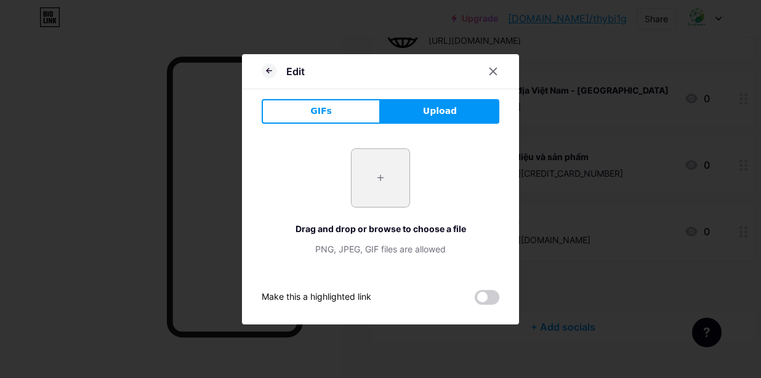
click at [365, 182] on input "file" at bounding box center [381, 178] width 58 height 58
type input "C:\fakepath\in đen vuông.jpg"
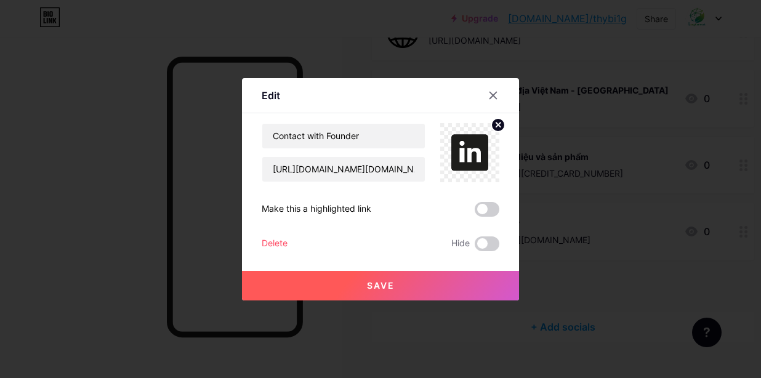
click at [409, 282] on button "Save" at bounding box center [380, 286] width 277 height 30
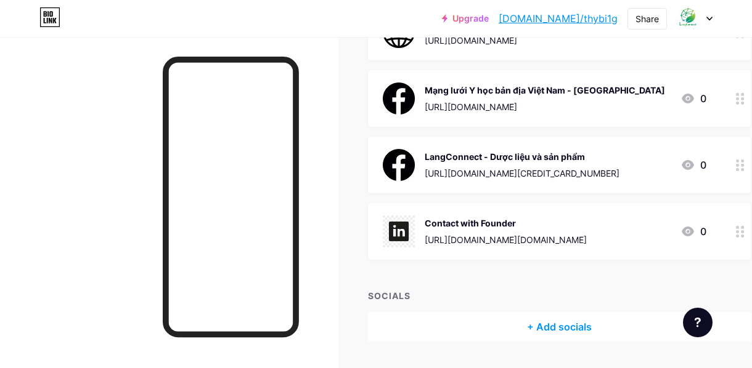
drag, startPoint x: 126, startPoint y: 208, endPoint x: 324, endPoint y: 258, distance: 203.9
click at [324, 258] on div at bounding box center [169, 221] width 338 height 368
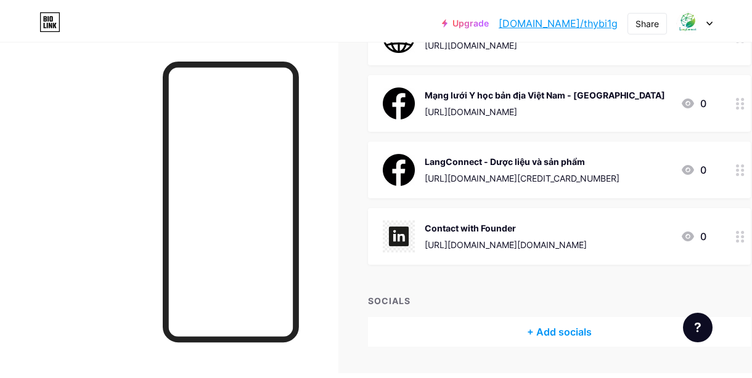
scroll to position [0, 0]
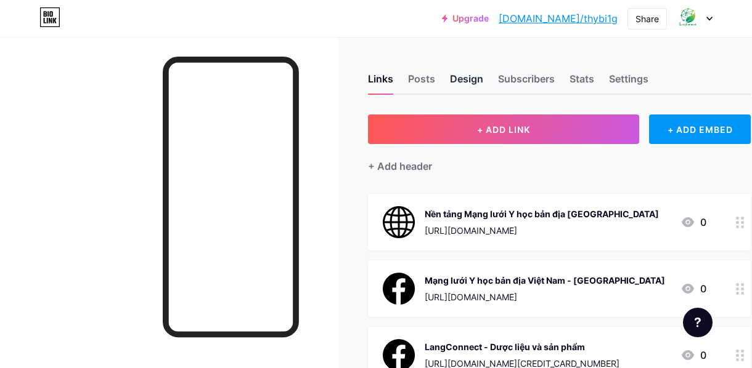
click at [455, 84] on div "Design" at bounding box center [466, 82] width 33 height 22
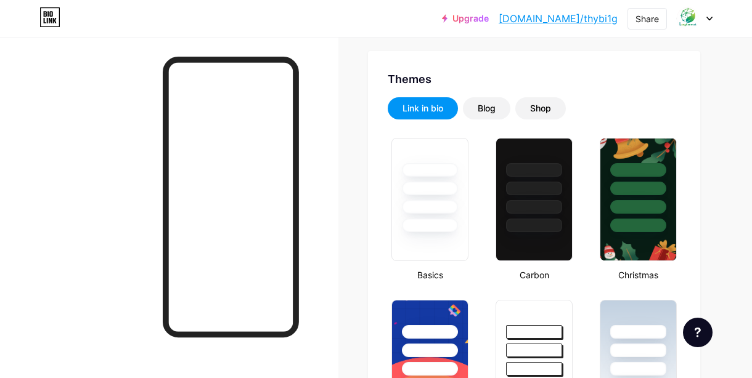
scroll to position [265, 0]
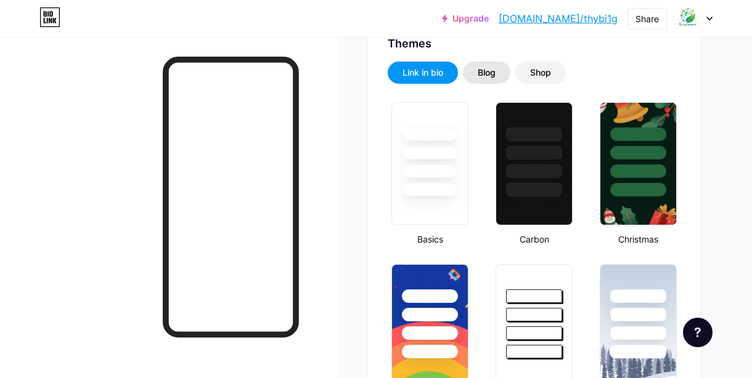
click at [488, 72] on div "Blog" at bounding box center [486, 73] width 18 height 12
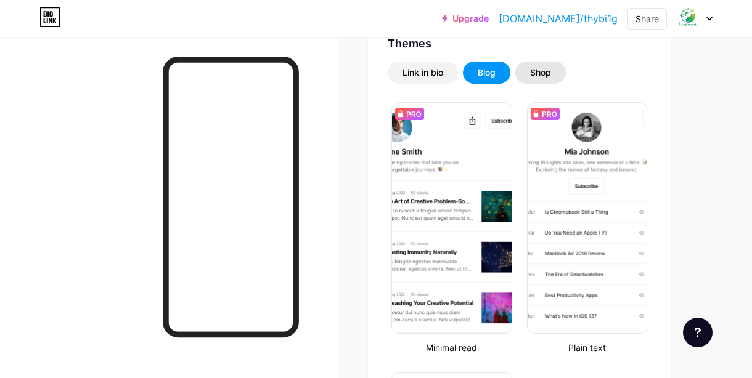
click at [548, 65] on div "Shop" at bounding box center [540, 73] width 51 height 22
click at [526, 75] on div "Shop" at bounding box center [540, 73] width 51 height 22
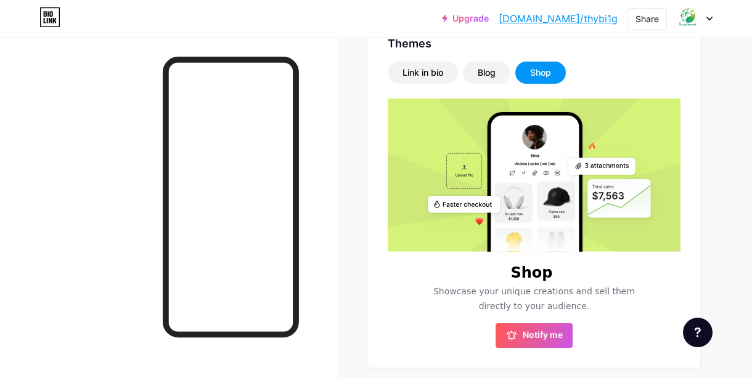
click at [537, 76] on div "Shop" at bounding box center [540, 73] width 21 height 12
click at [440, 71] on div "Link in bio" at bounding box center [422, 73] width 41 height 12
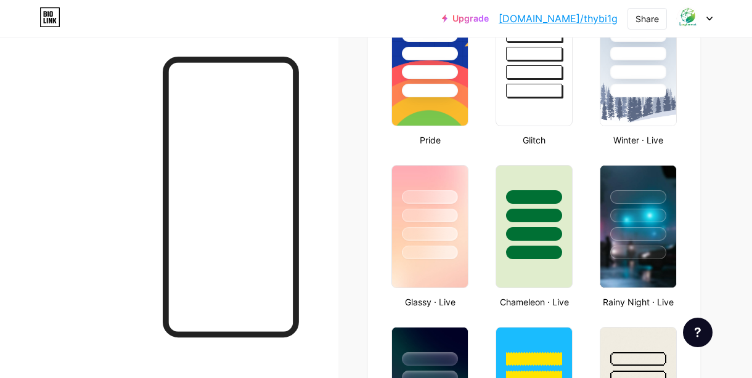
scroll to position [555, 0]
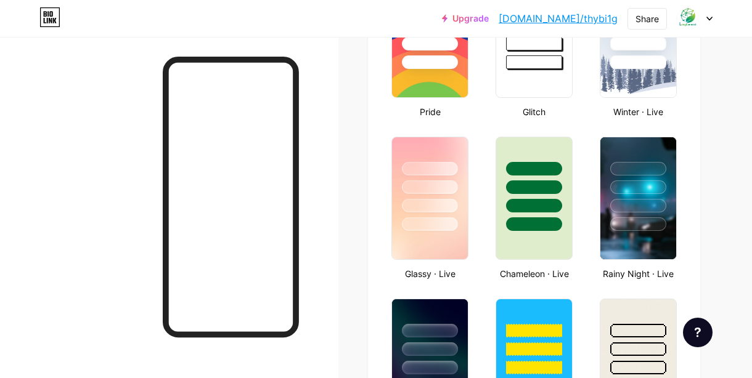
click at [535, 213] on div at bounding box center [534, 184] width 76 height 94
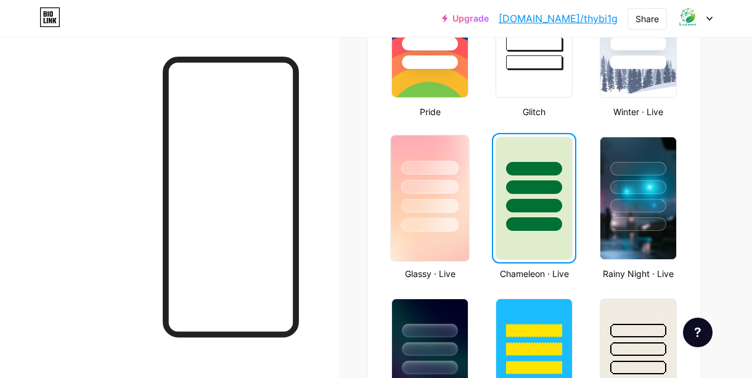
click at [442, 229] on div at bounding box center [430, 225] width 58 height 14
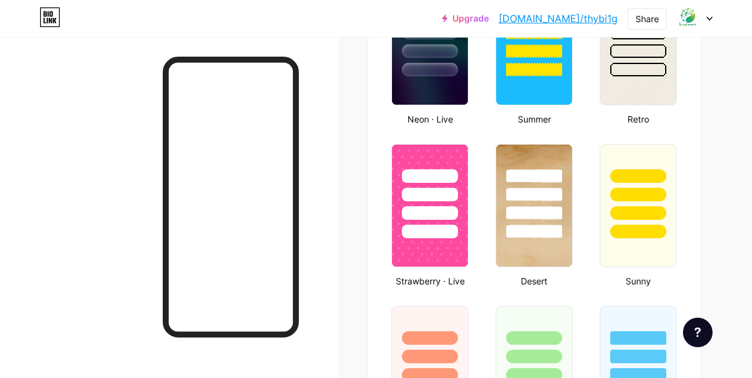
scroll to position [1008, 0]
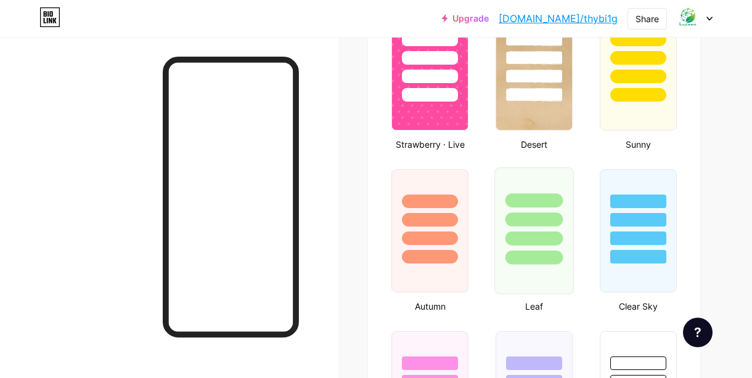
click at [534, 233] on div at bounding box center [534, 239] width 58 height 14
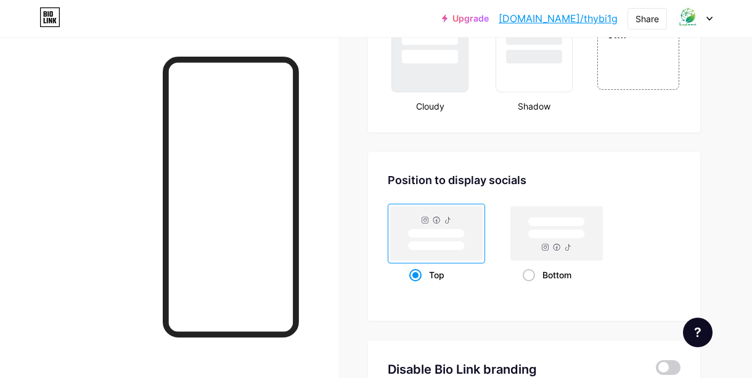
scroll to position [1546, 0]
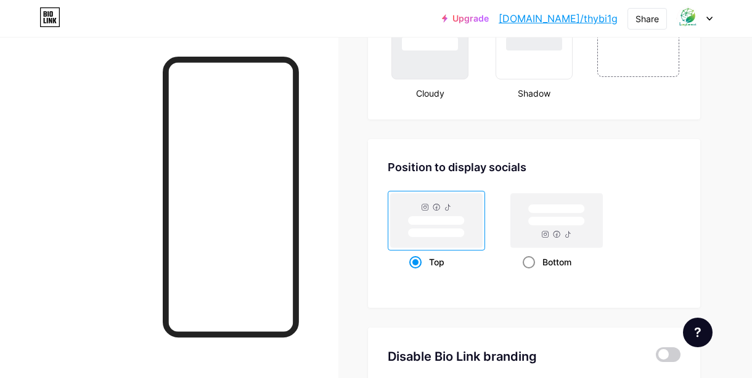
click at [565, 229] on rect at bounding box center [557, 220] width 92 height 54
click at [530, 274] on input "Bottom" at bounding box center [526, 278] width 8 height 8
radio input "true"
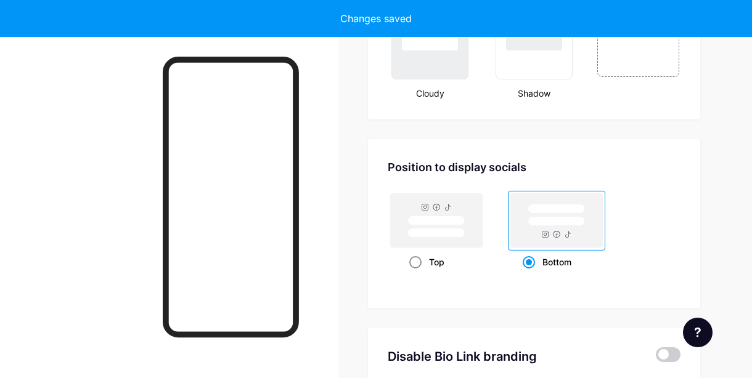
click at [424, 267] on div "Top" at bounding box center [436, 262] width 55 height 23
click at [417, 274] on input "Top" at bounding box center [413, 278] width 8 height 8
radio input "true"
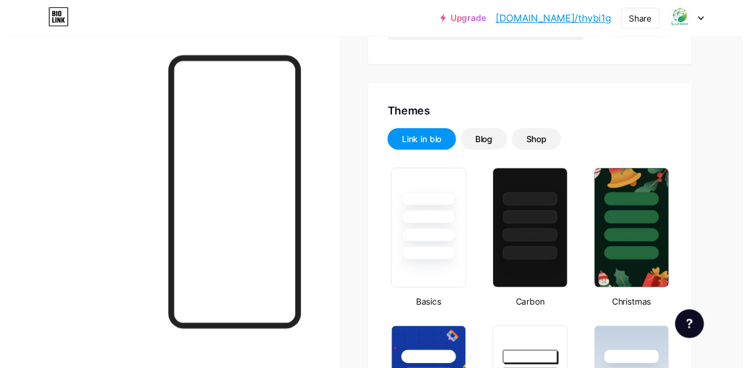
scroll to position [0, 0]
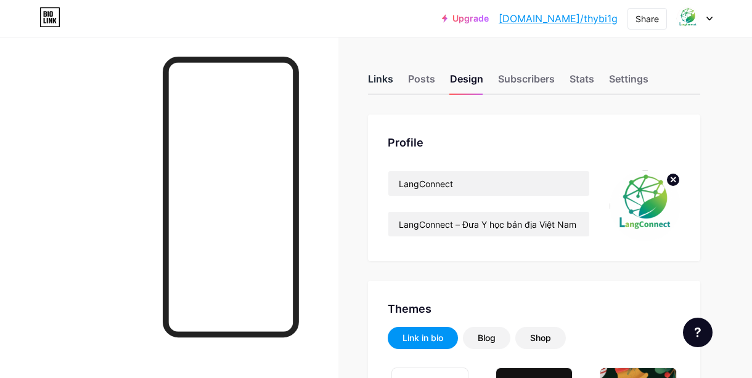
click at [379, 78] on div "Links" at bounding box center [380, 82] width 25 height 22
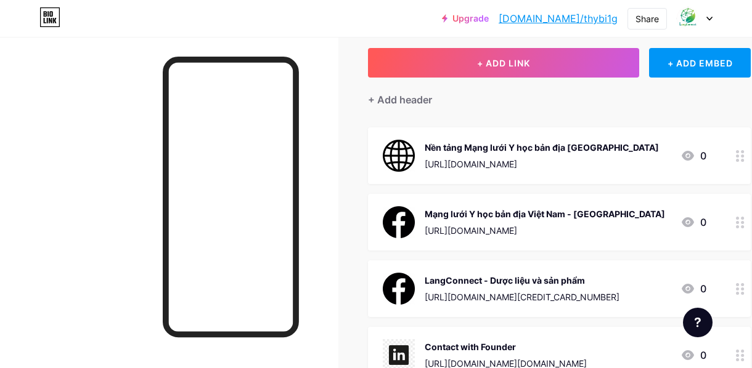
scroll to position [76, 0]
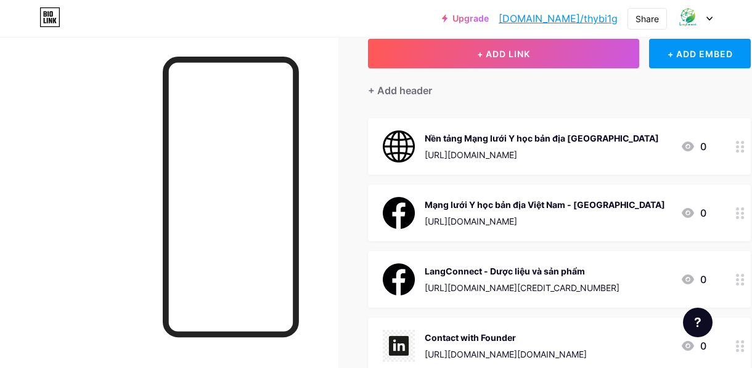
click at [533, 135] on div "Nền tảng Mạng lưới Y học bản địa [GEOGRAPHIC_DATA]" at bounding box center [541, 138] width 234 height 13
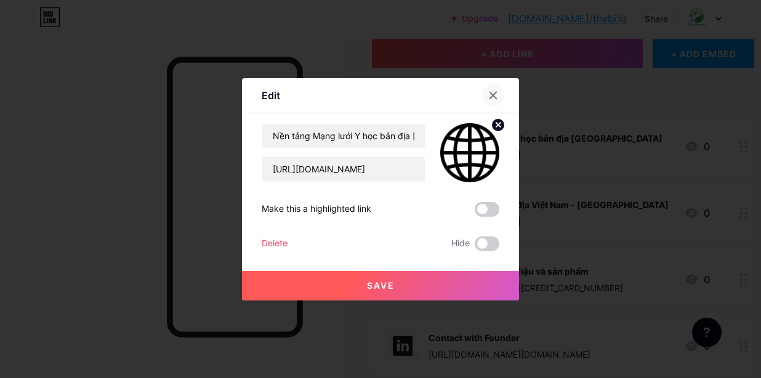
click at [484, 98] on div at bounding box center [493, 95] width 22 height 22
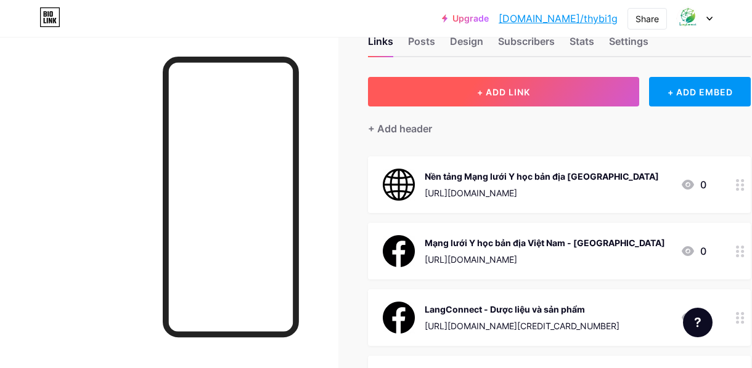
scroll to position [28, 0]
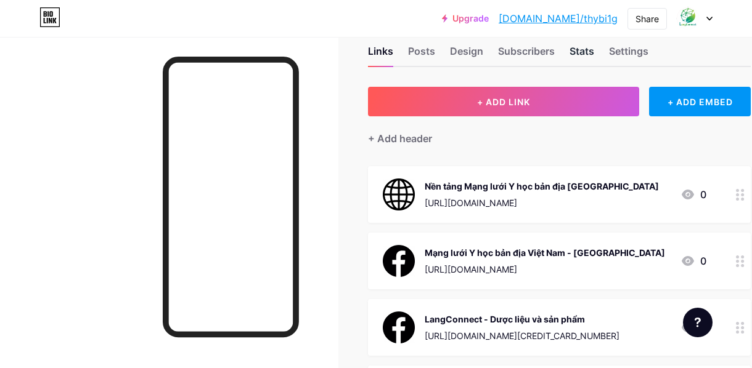
click at [584, 49] on div "Stats" at bounding box center [581, 55] width 25 height 22
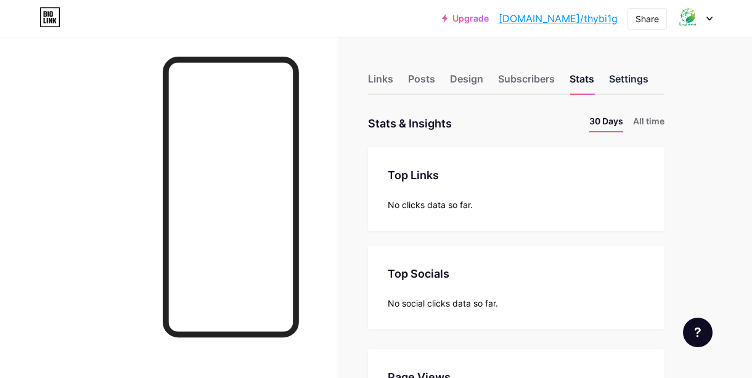
scroll to position [378, 752]
click at [622, 81] on div "Settings" at bounding box center [628, 82] width 39 height 22
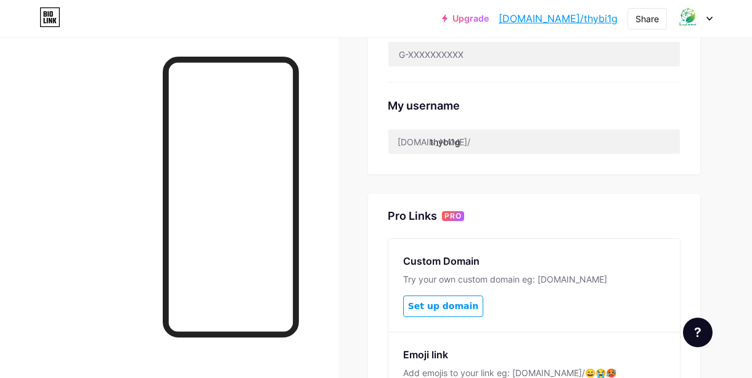
scroll to position [456, 0]
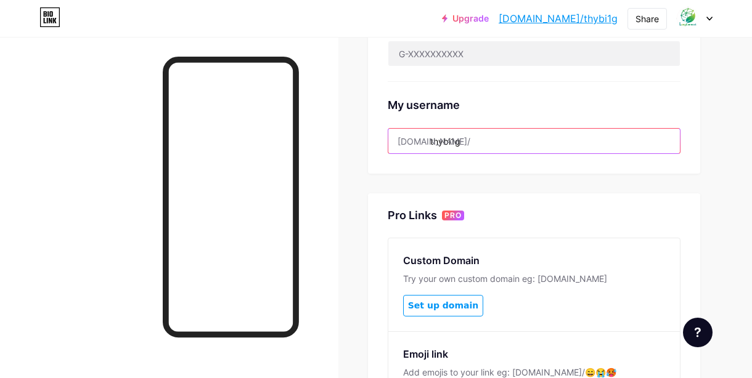
click at [474, 139] on input "thybi1g" at bounding box center [533, 141] width 291 height 25
drag, startPoint x: 474, startPoint y: 139, endPoint x: 434, endPoint y: 136, distance: 40.7
click at [434, 136] on input "thybi1g" at bounding box center [533, 141] width 291 height 25
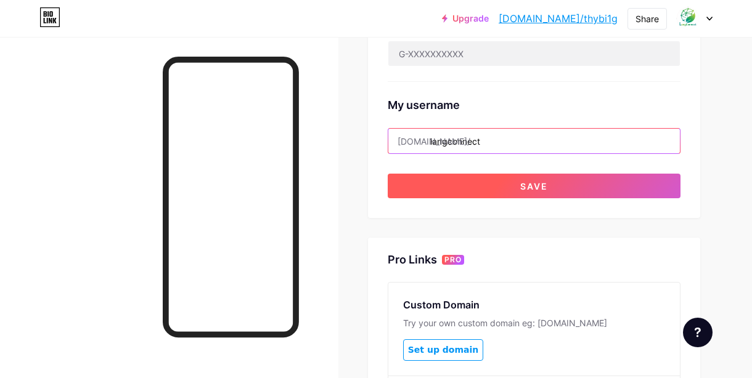
type input "langconnect"
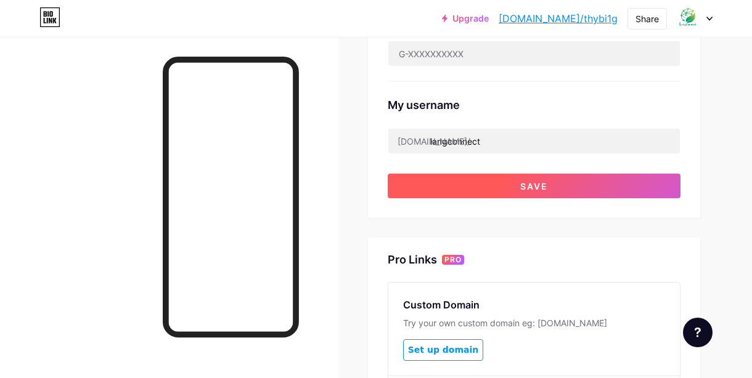
click at [526, 185] on span "Save" at bounding box center [534, 186] width 28 height 10
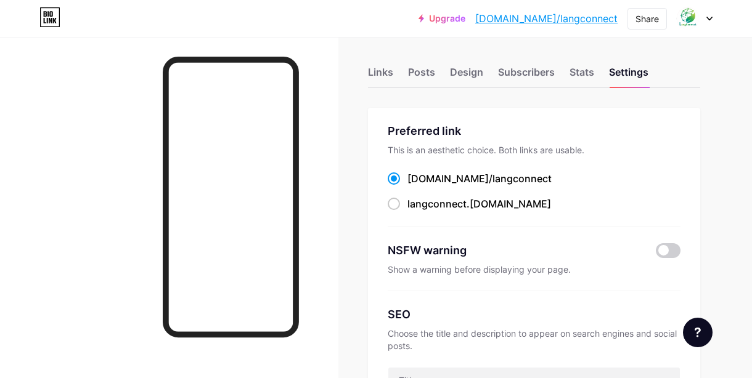
scroll to position [0, 0]
